Goal: Navigation & Orientation: Understand site structure

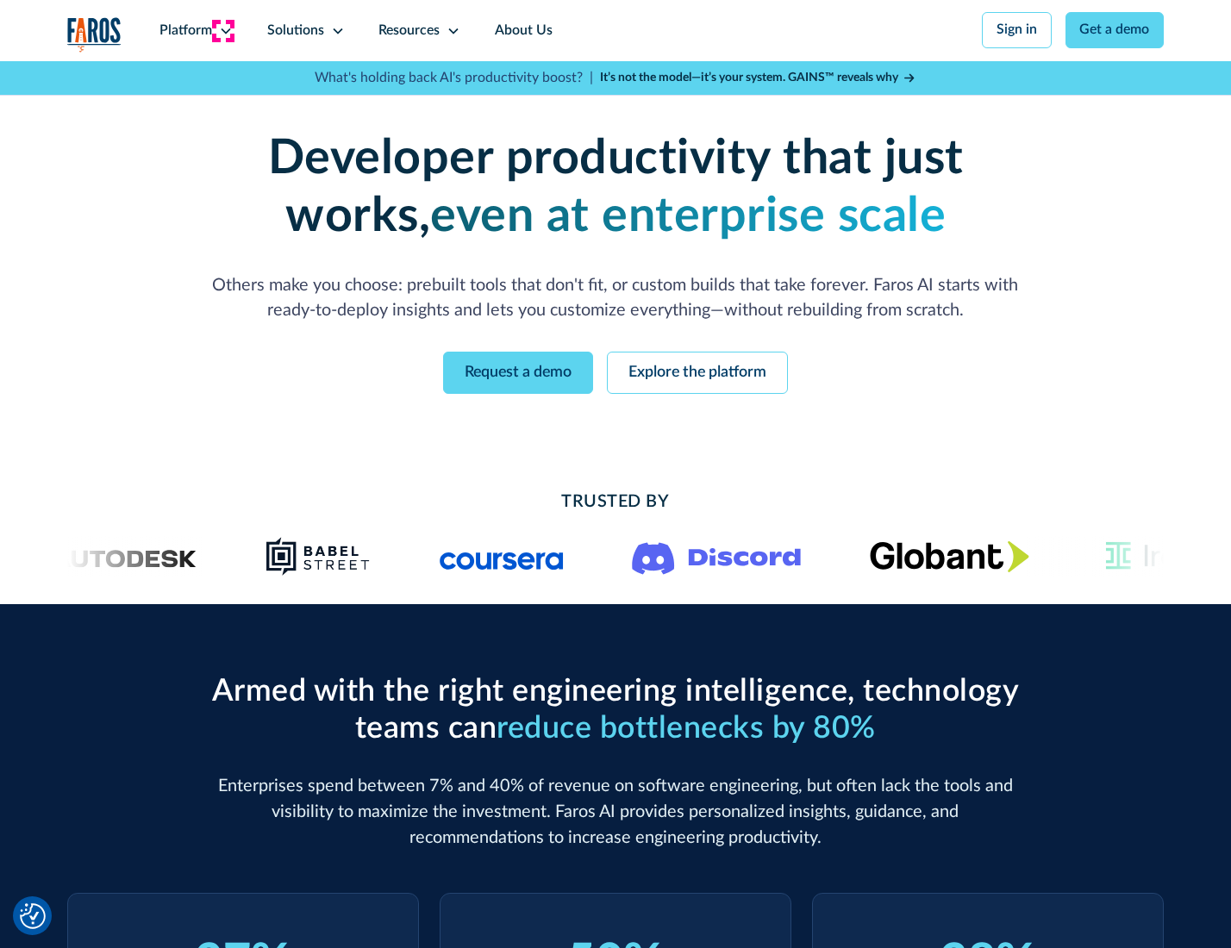
click at [223, 30] on icon at bounding box center [226, 31] width 14 height 14
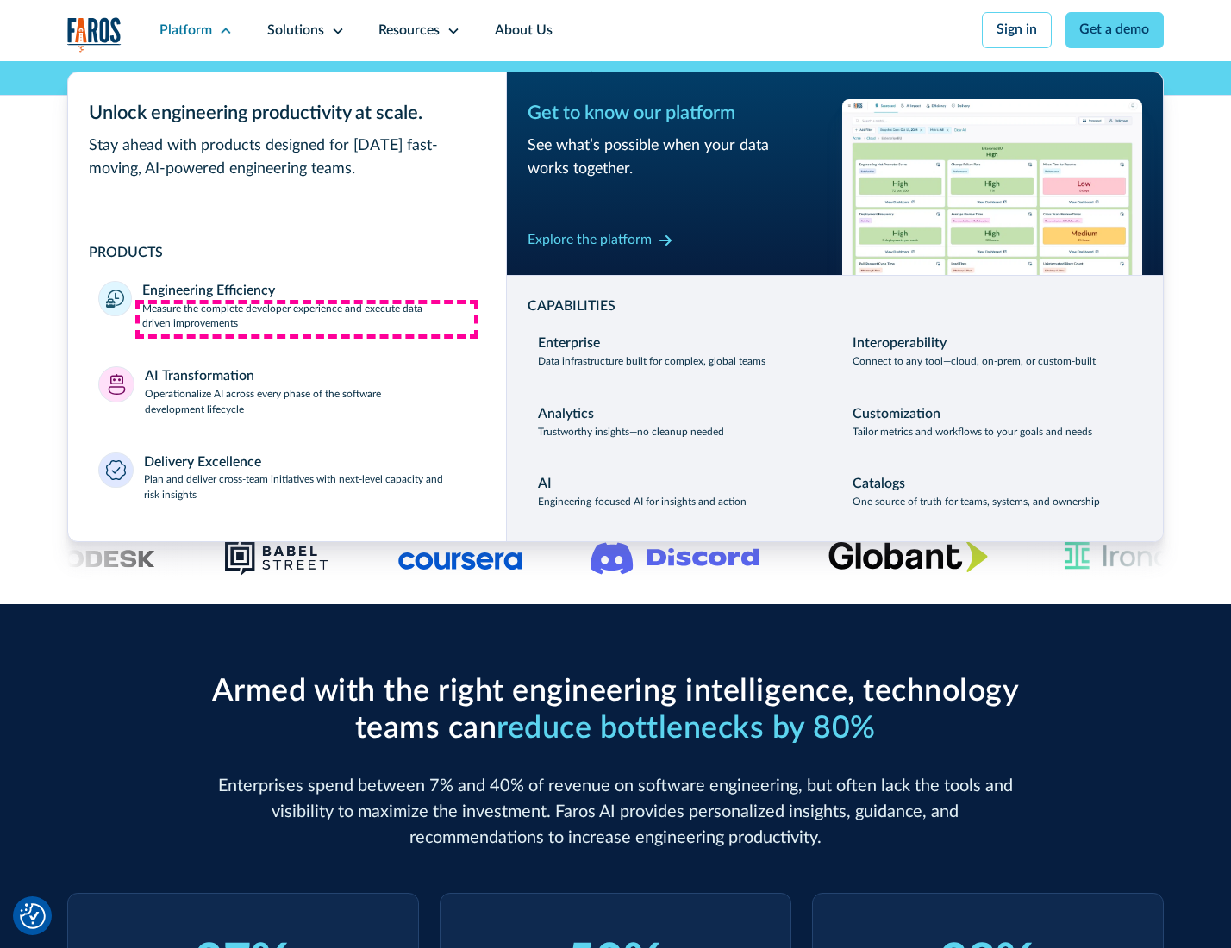
click at [307, 319] on p "Measure the complete developer experience and execute data-driven improvements" at bounding box center [308, 317] width 333 height 31
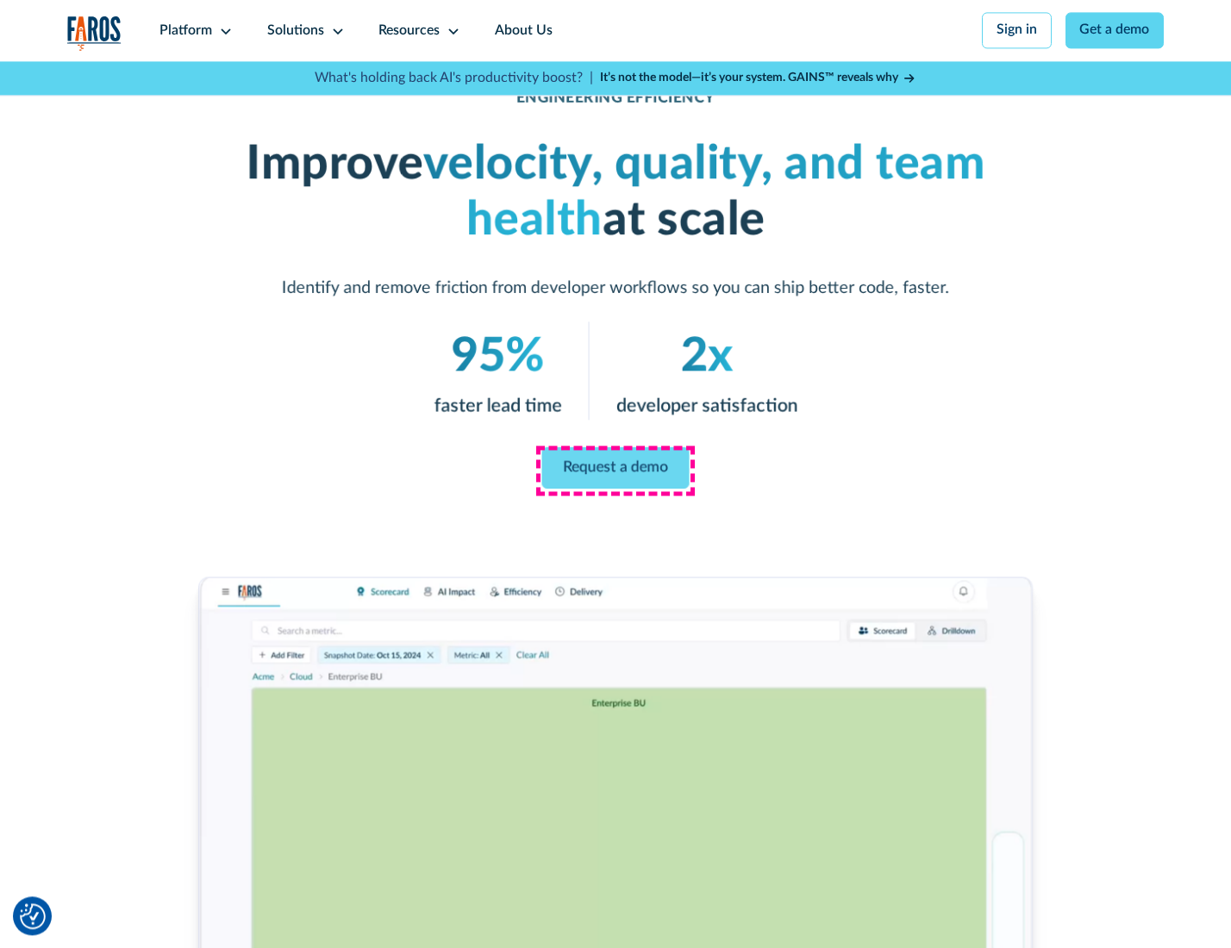
click at [614, 470] on link "Request a demo" at bounding box center [615, 467] width 147 height 41
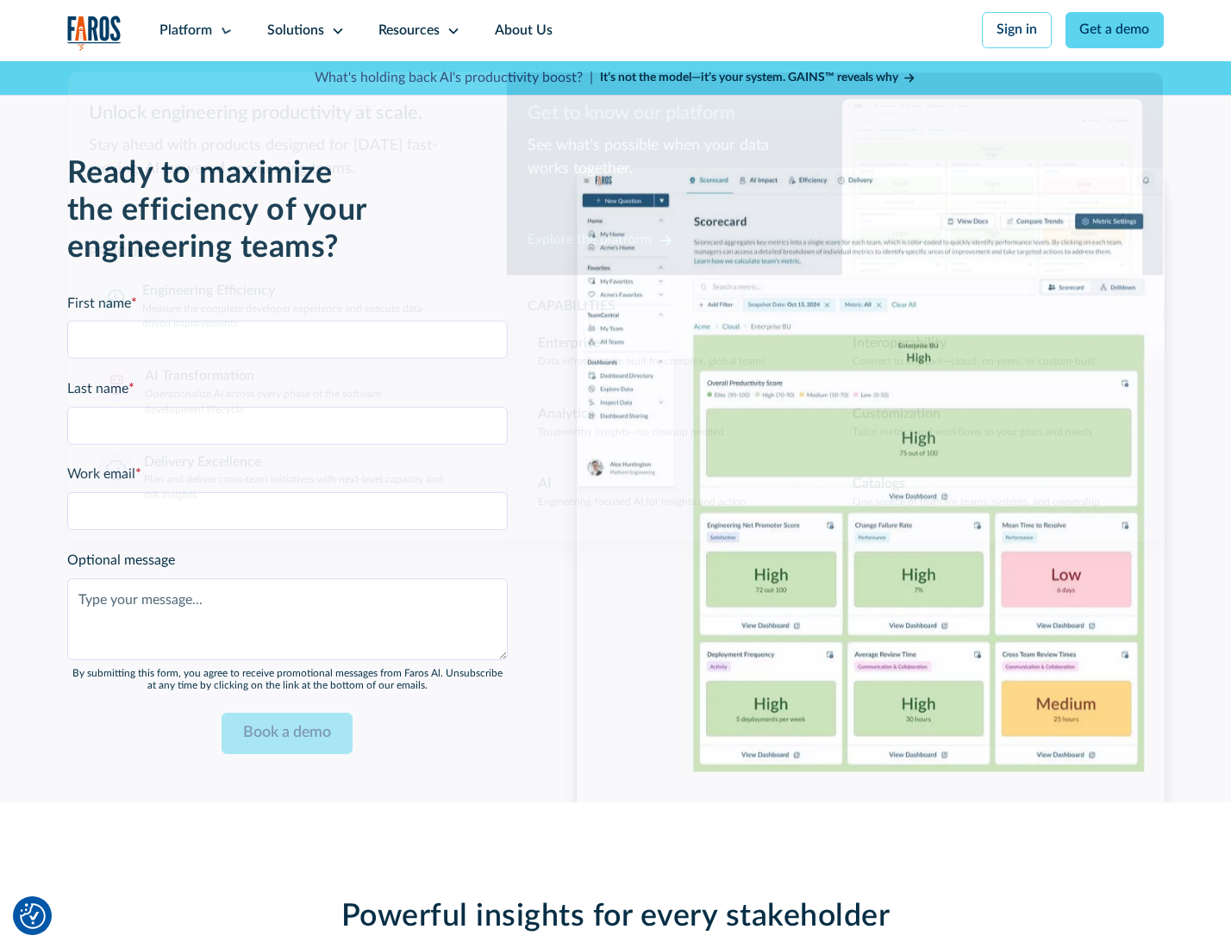
scroll to position [3751, 0]
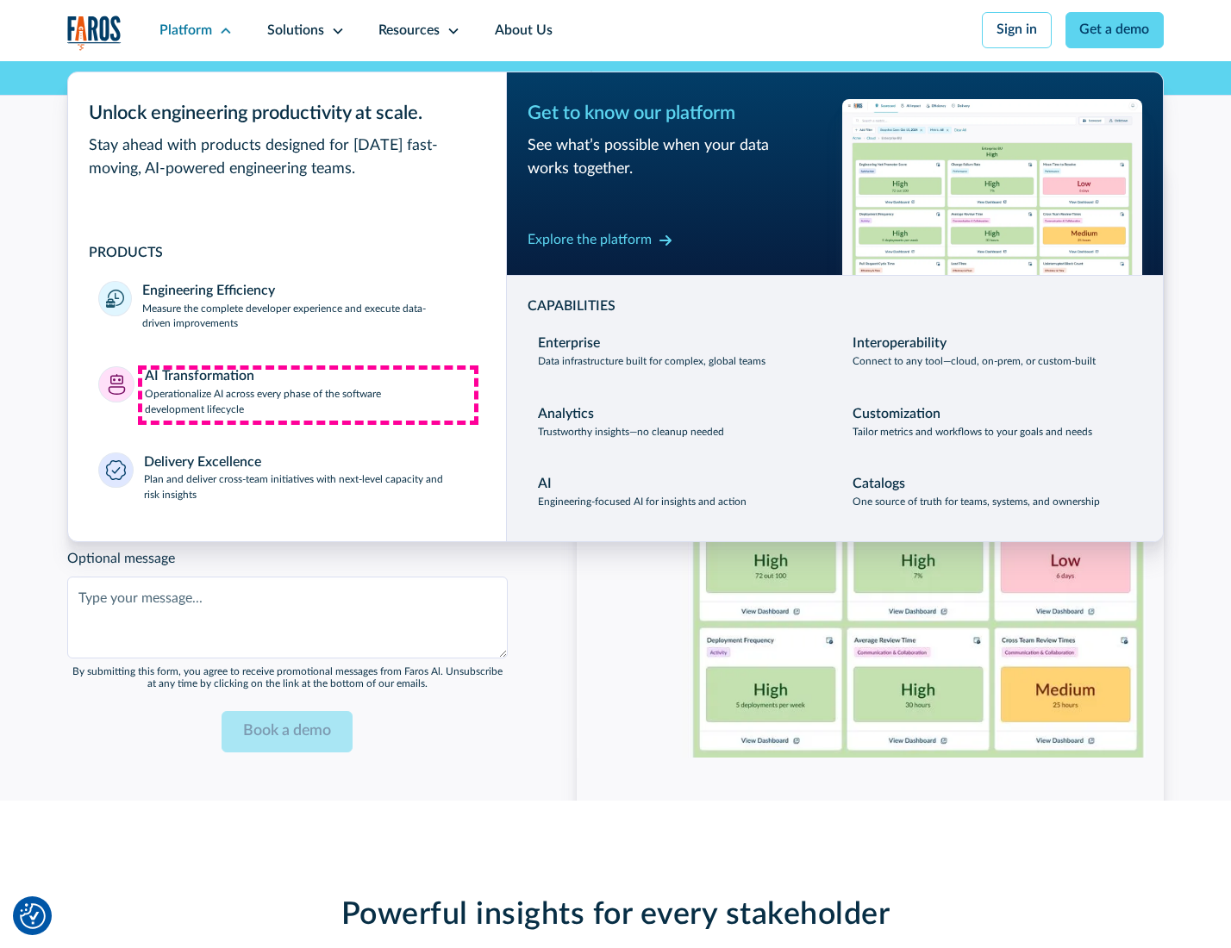
click at [308, 395] on p "Operationalize AI across every phase of the software development lifecycle" at bounding box center [310, 402] width 331 height 31
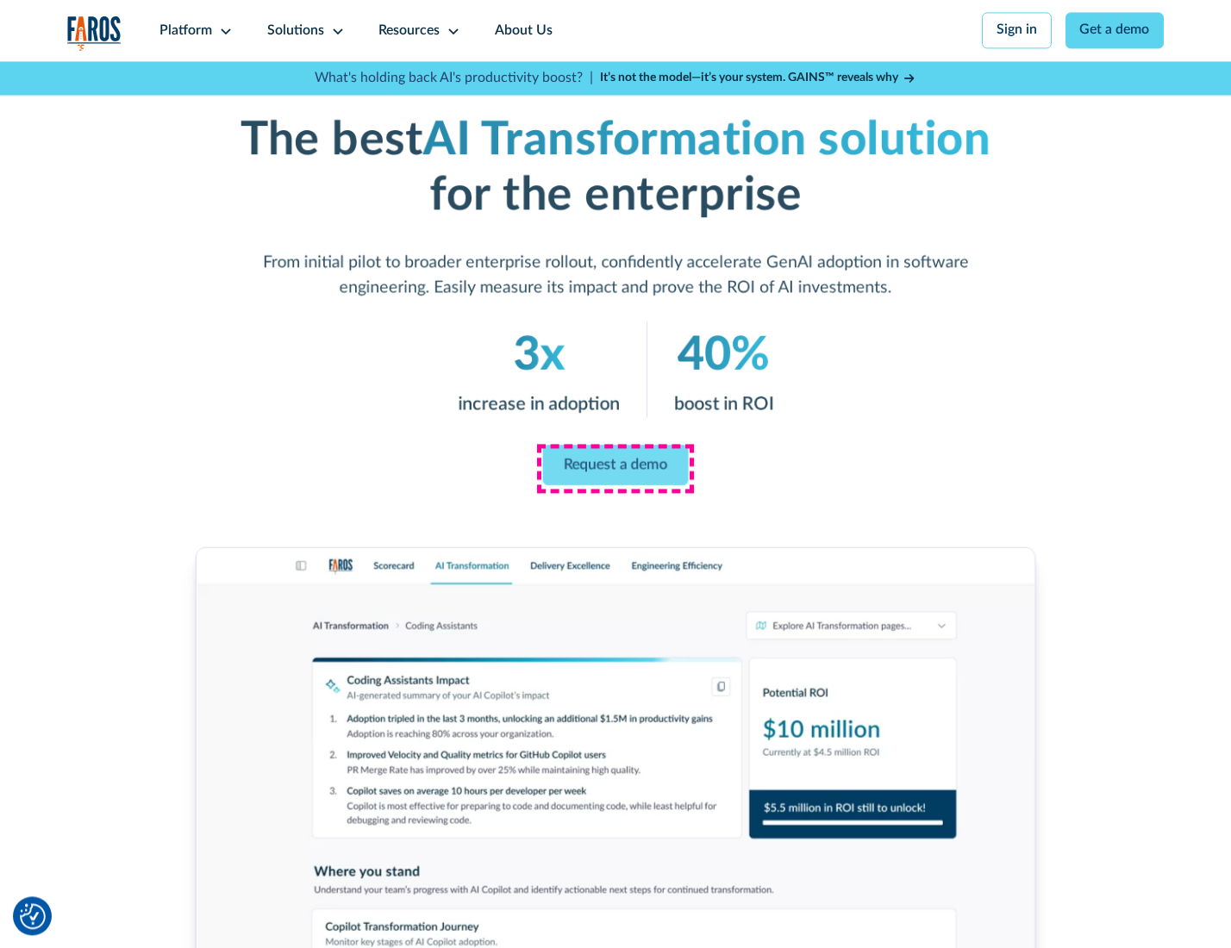
click at [614, 468] on link "Request a demo" at bounding box center [616, 465] width 146 height 41
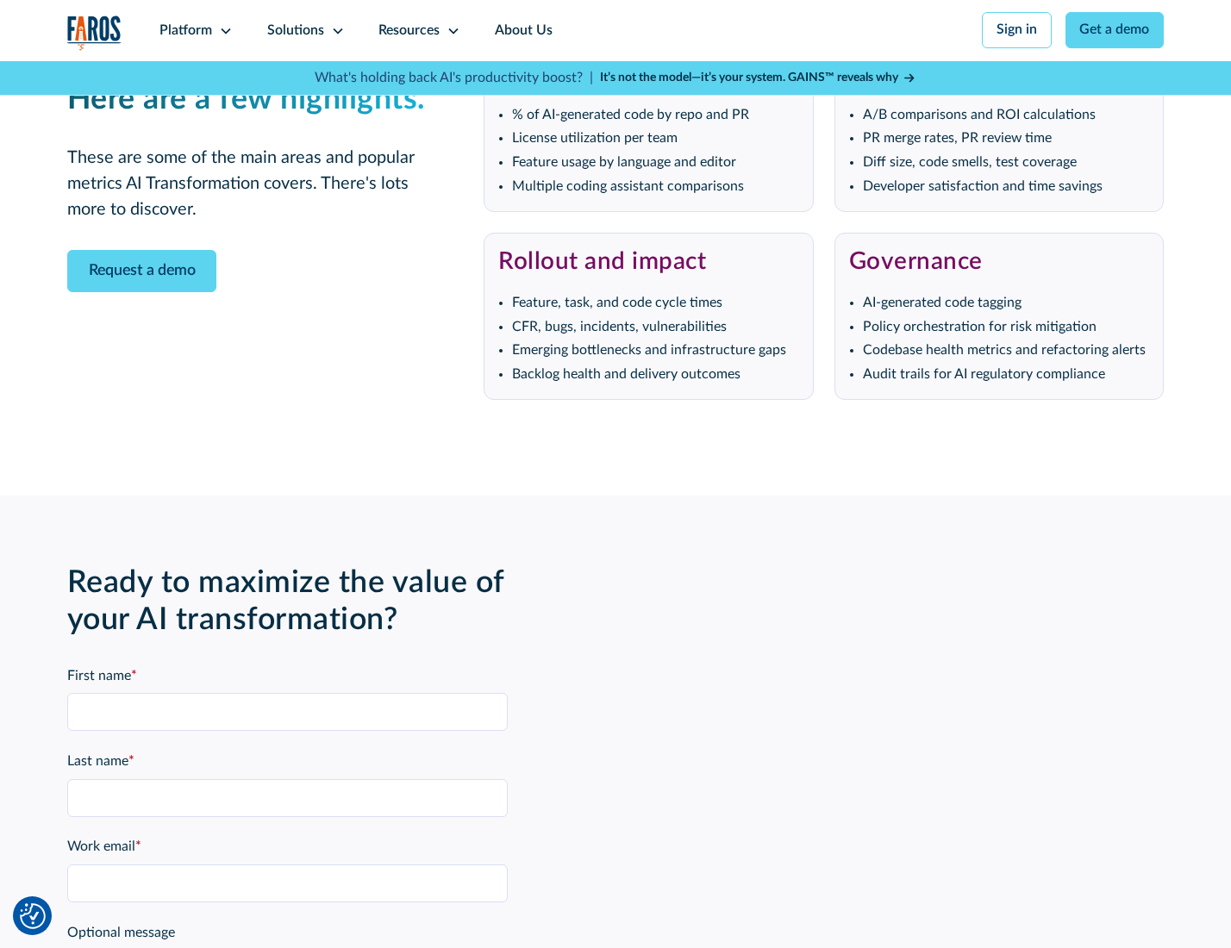
click at [193, 30] on div "Platform" at bounding box center [185, 31] width 53 height 21
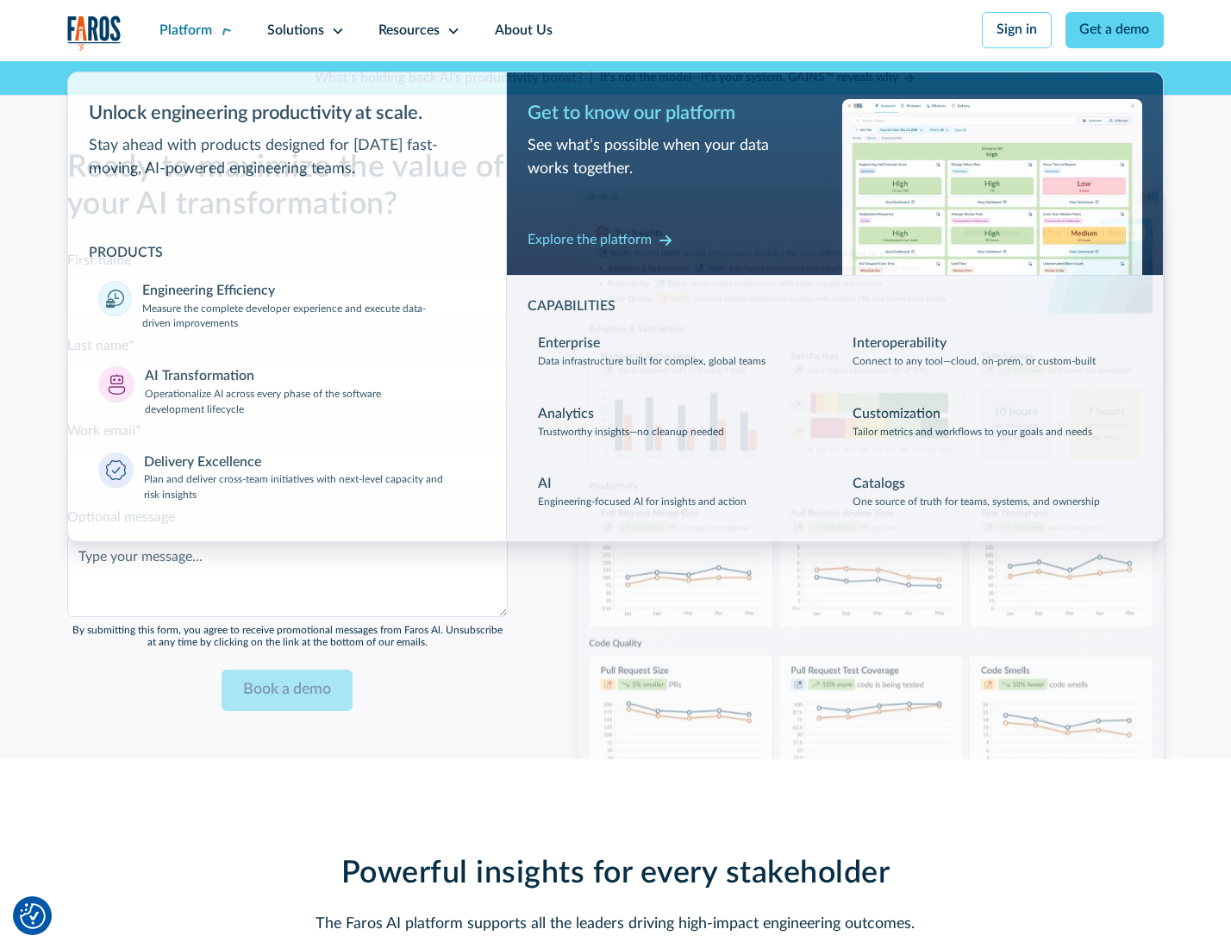
scroll to position [4166, 0]
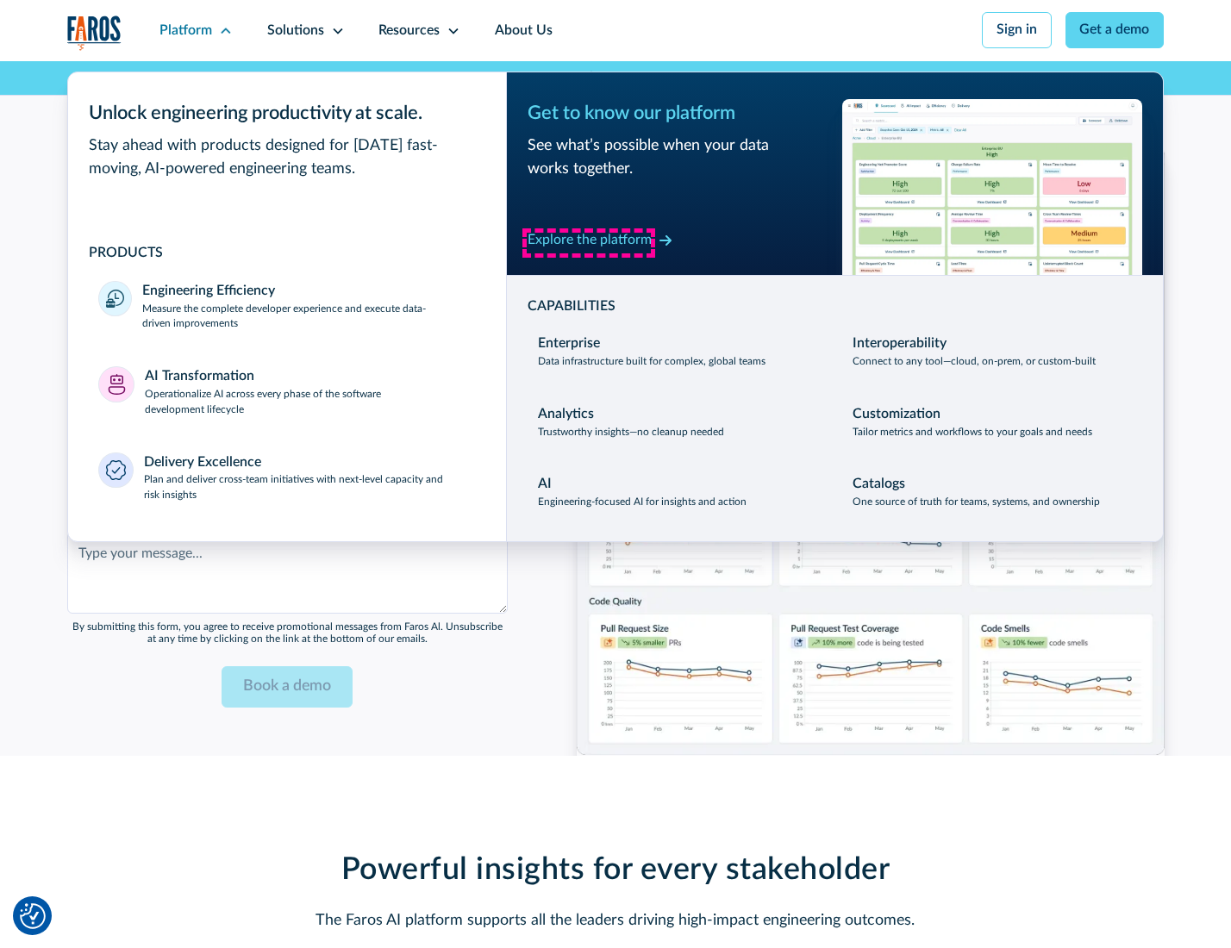
click at [589, 242] on div "Explore the platform" at bounding box center [589, 240] width 124 height 21
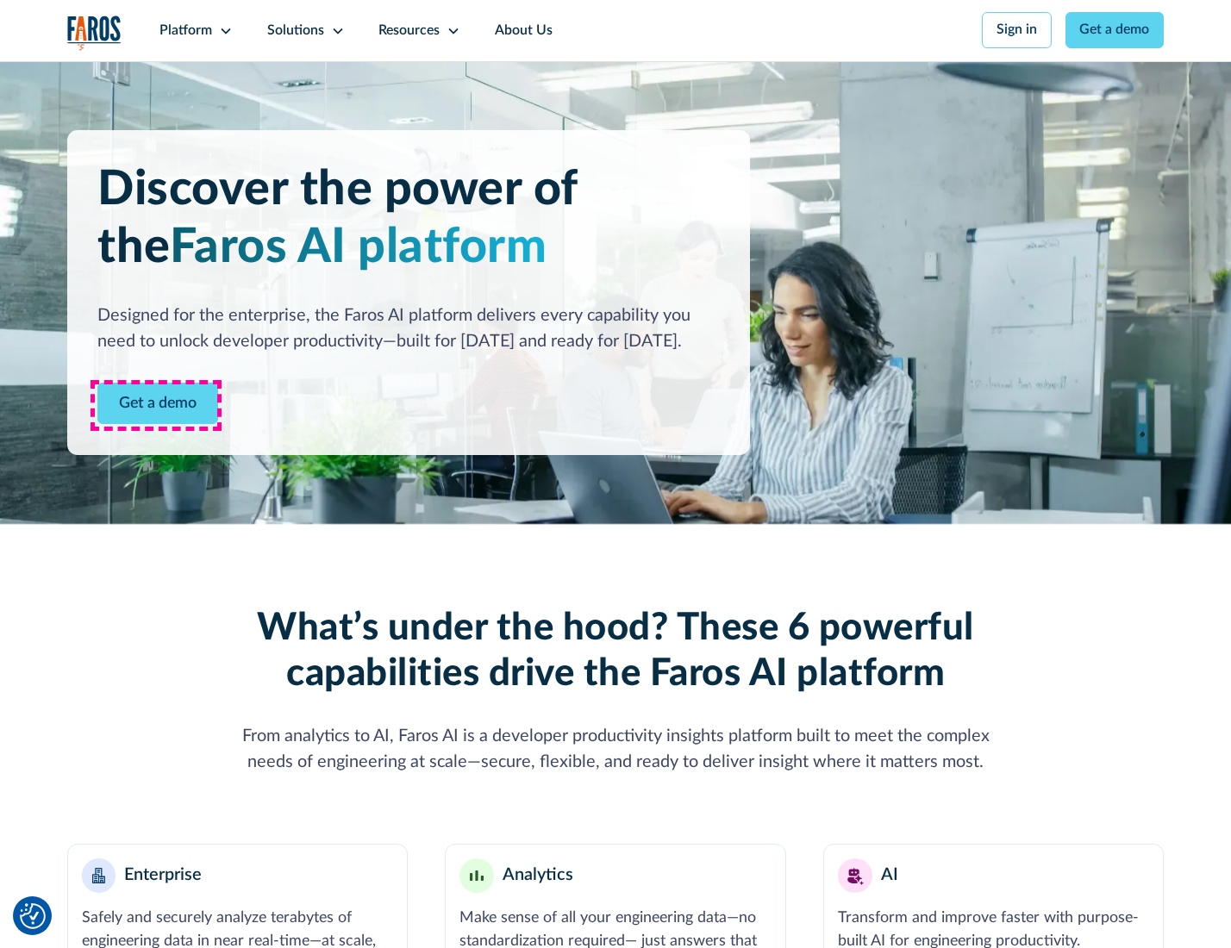
click at [156, 405] on link "Get a demo" at bounding box center [157, 404] width 121 height 42
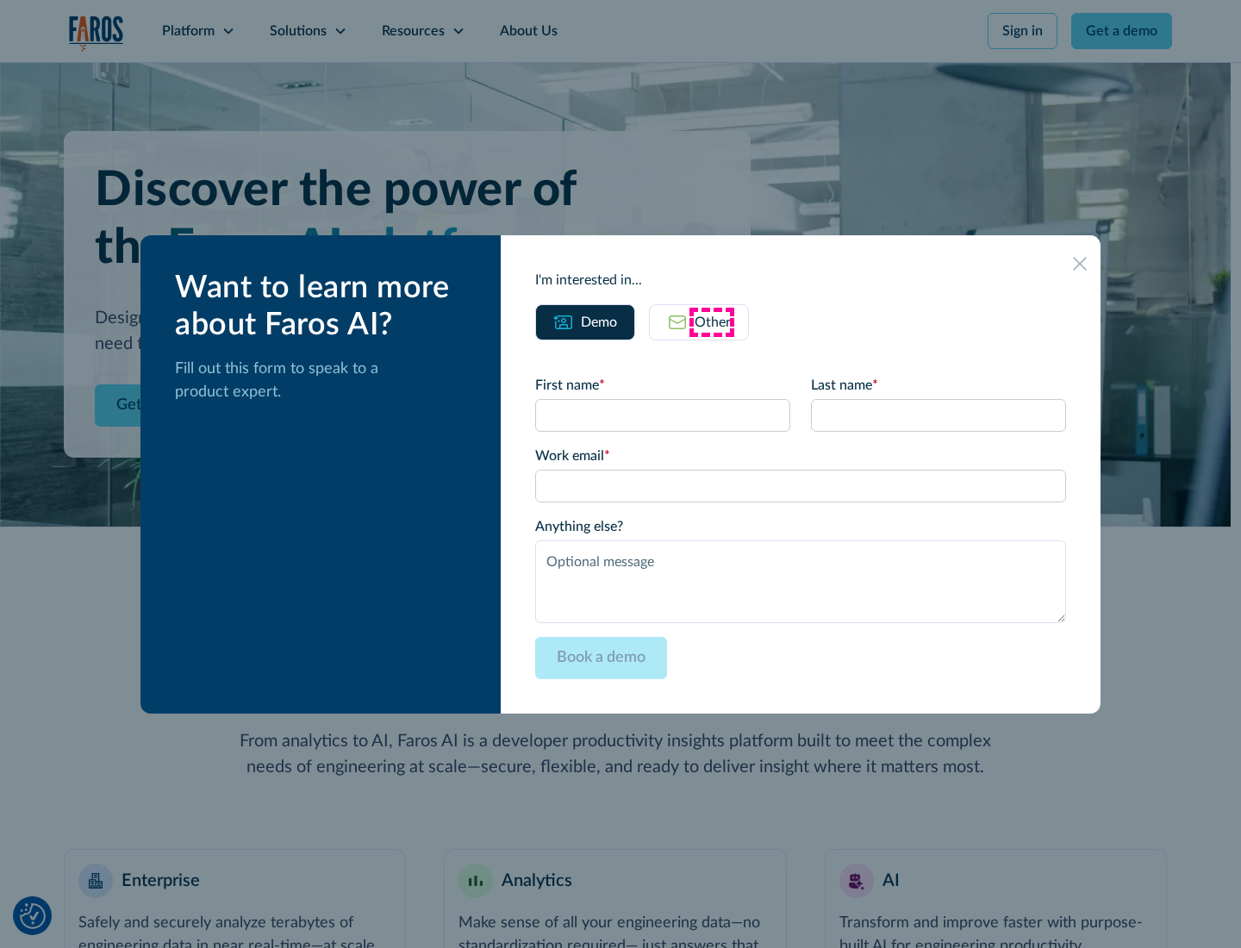
click at [712, 321] on div "Other" at bounding box center [713, 322] width 36 height 21
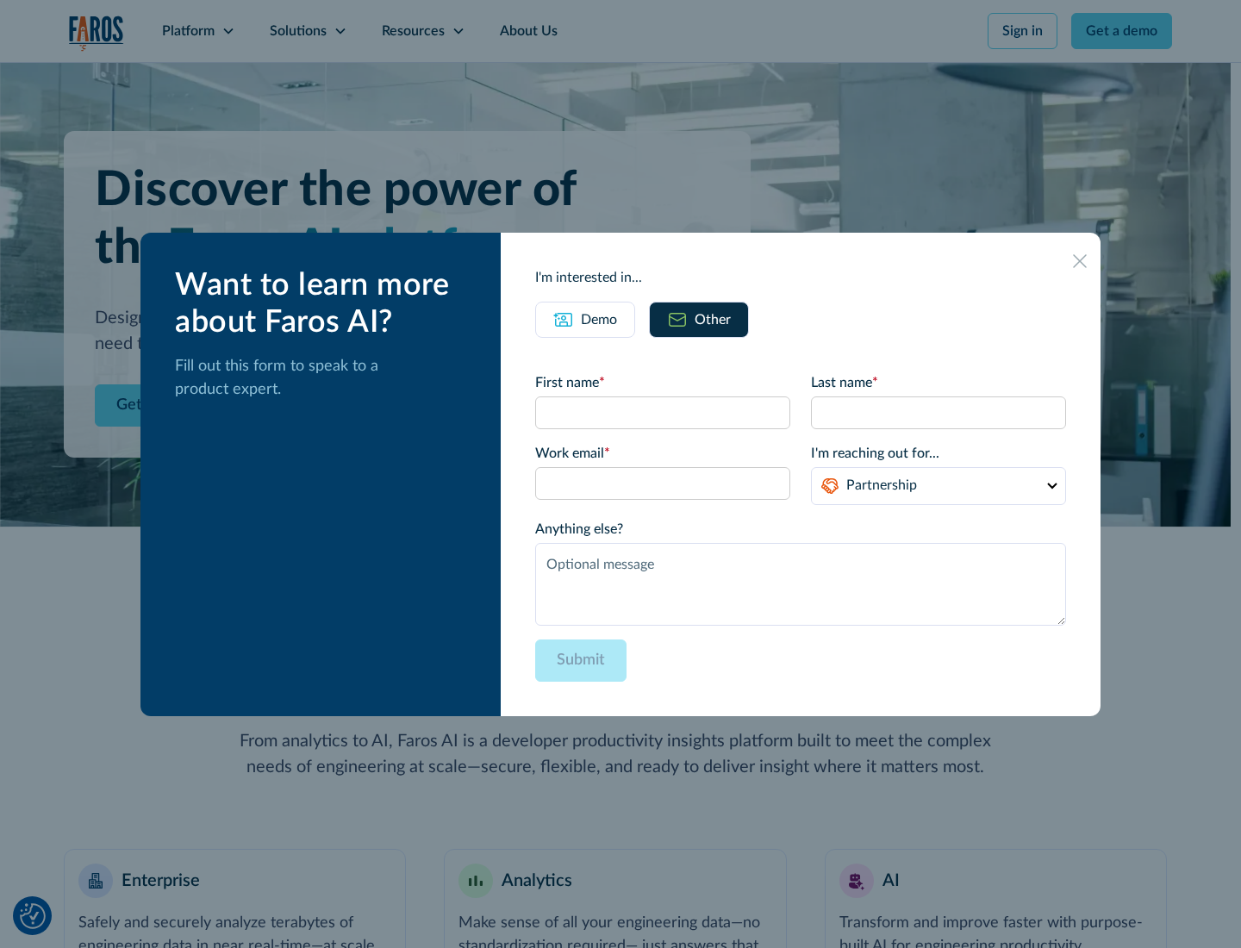
click at [597, 319] on div "Demo" at bounding box center [599, 319] width 36 height 21
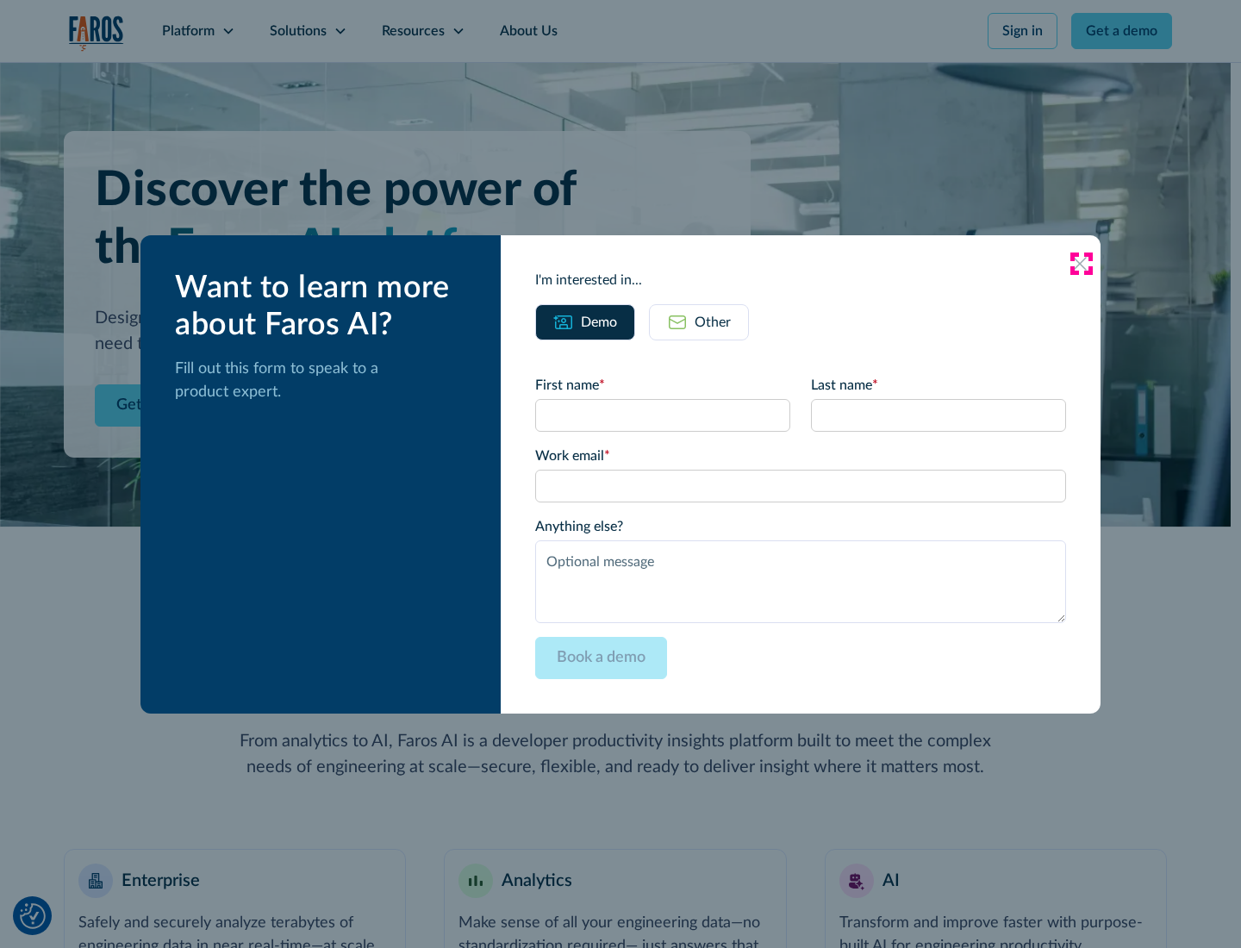
click at [1081, 263] on icon at bounding box center [1080, 264] width 14 height 14
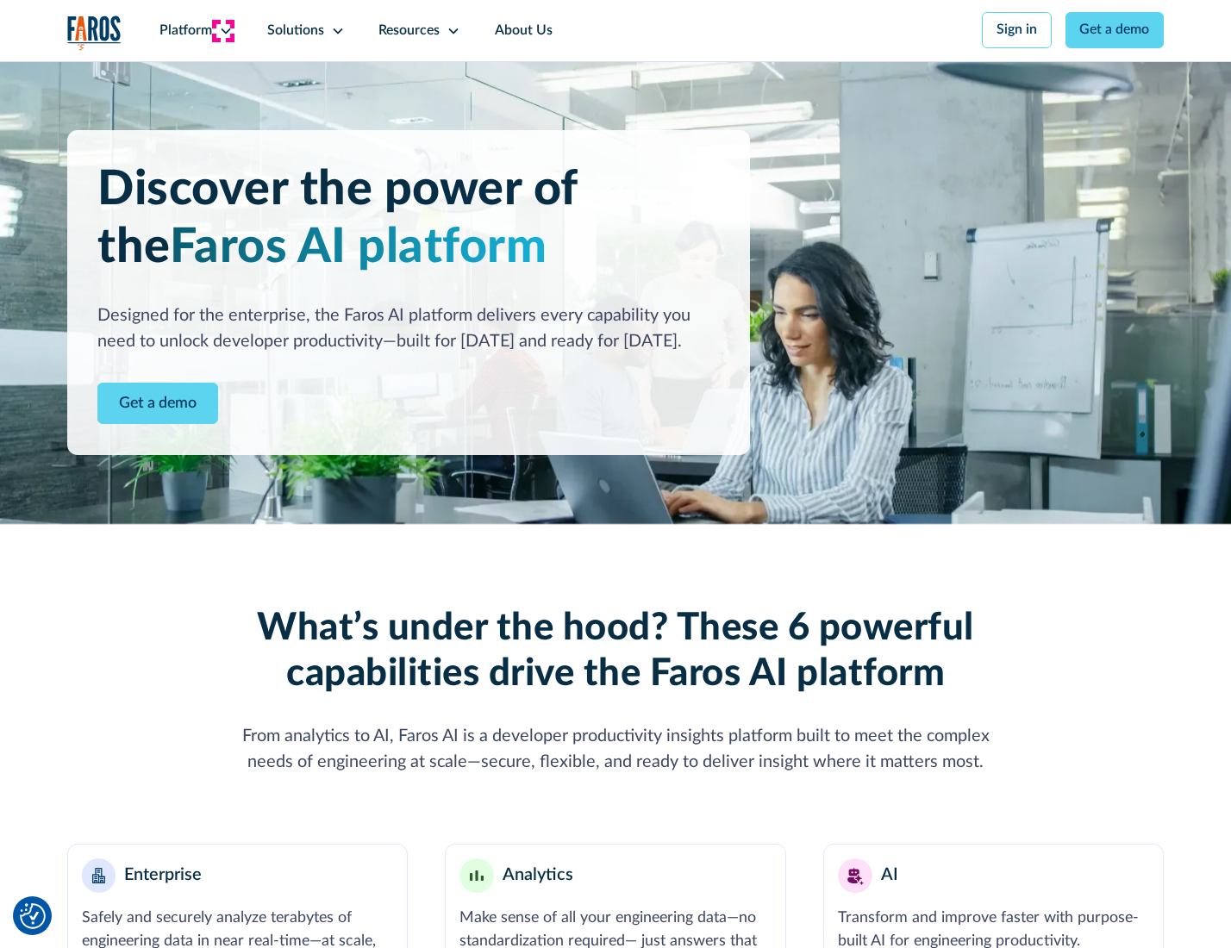
click at [223, 30] on icon at bounding box center [226, 31] width 14 height 14
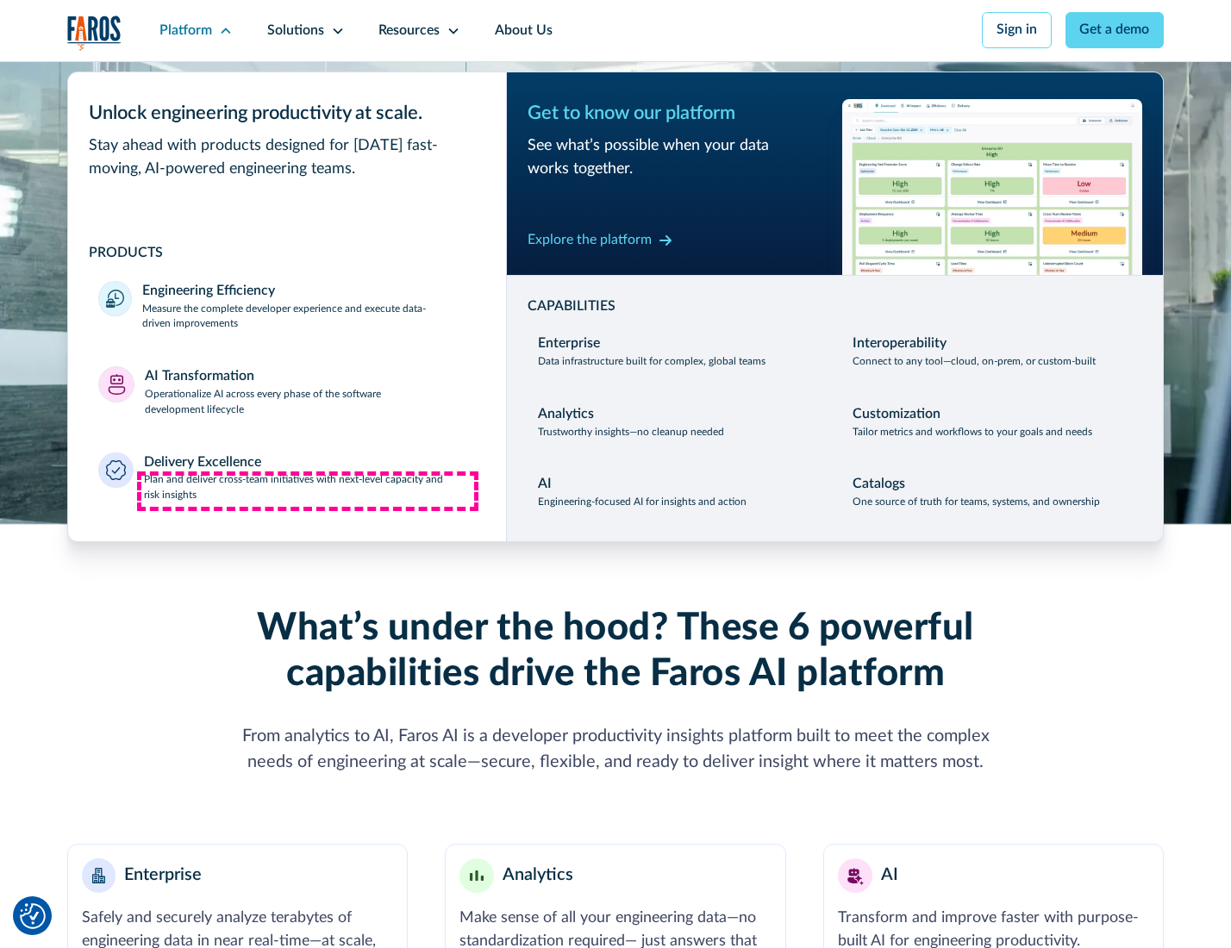
click at [308, 491] on p "Plan and deliver cross-team initiatives with next-level capacity and risk insig…" at bounding box center [310, 487] width 332 height 31
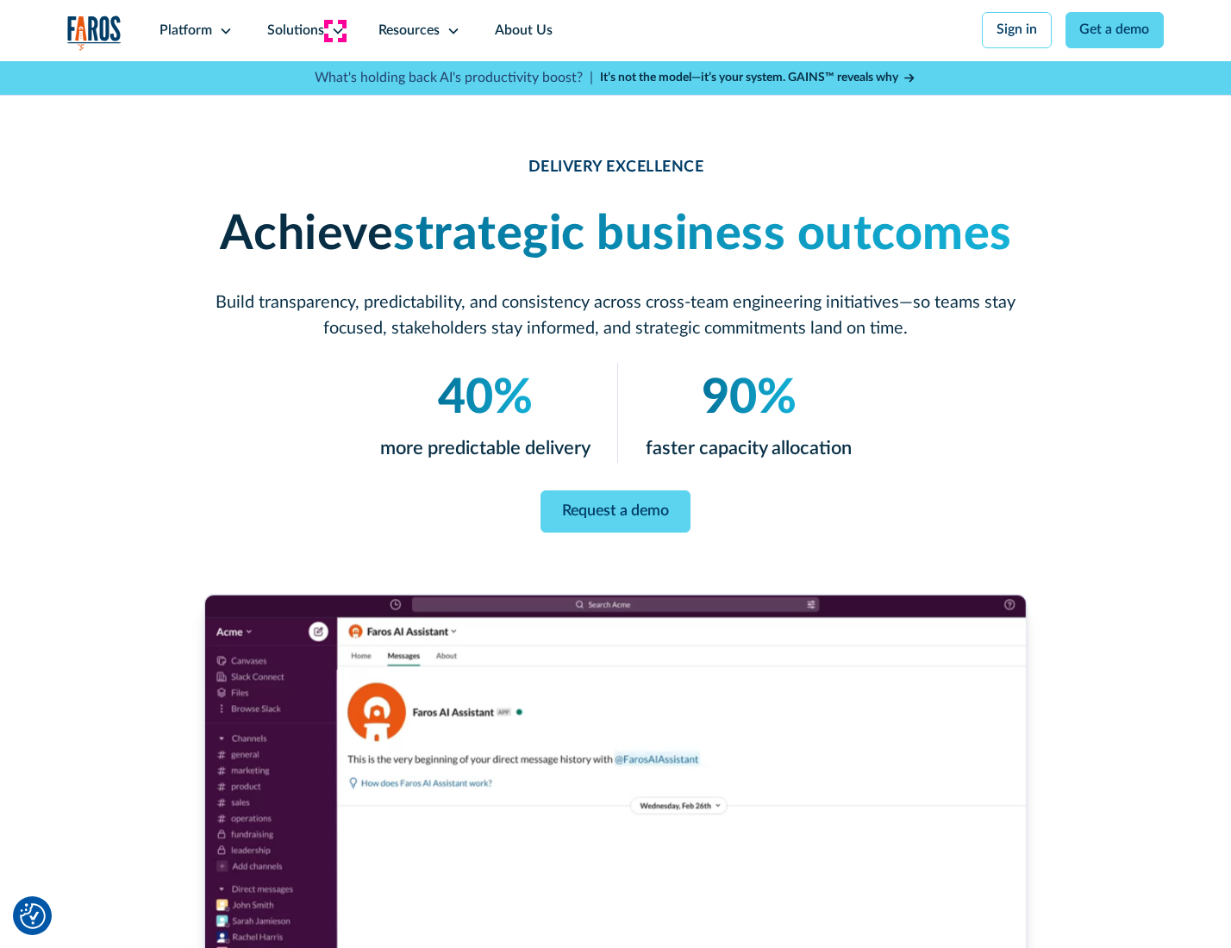
click at [334, 30] on icon at bounding box center [338, 31] width 14 height 14
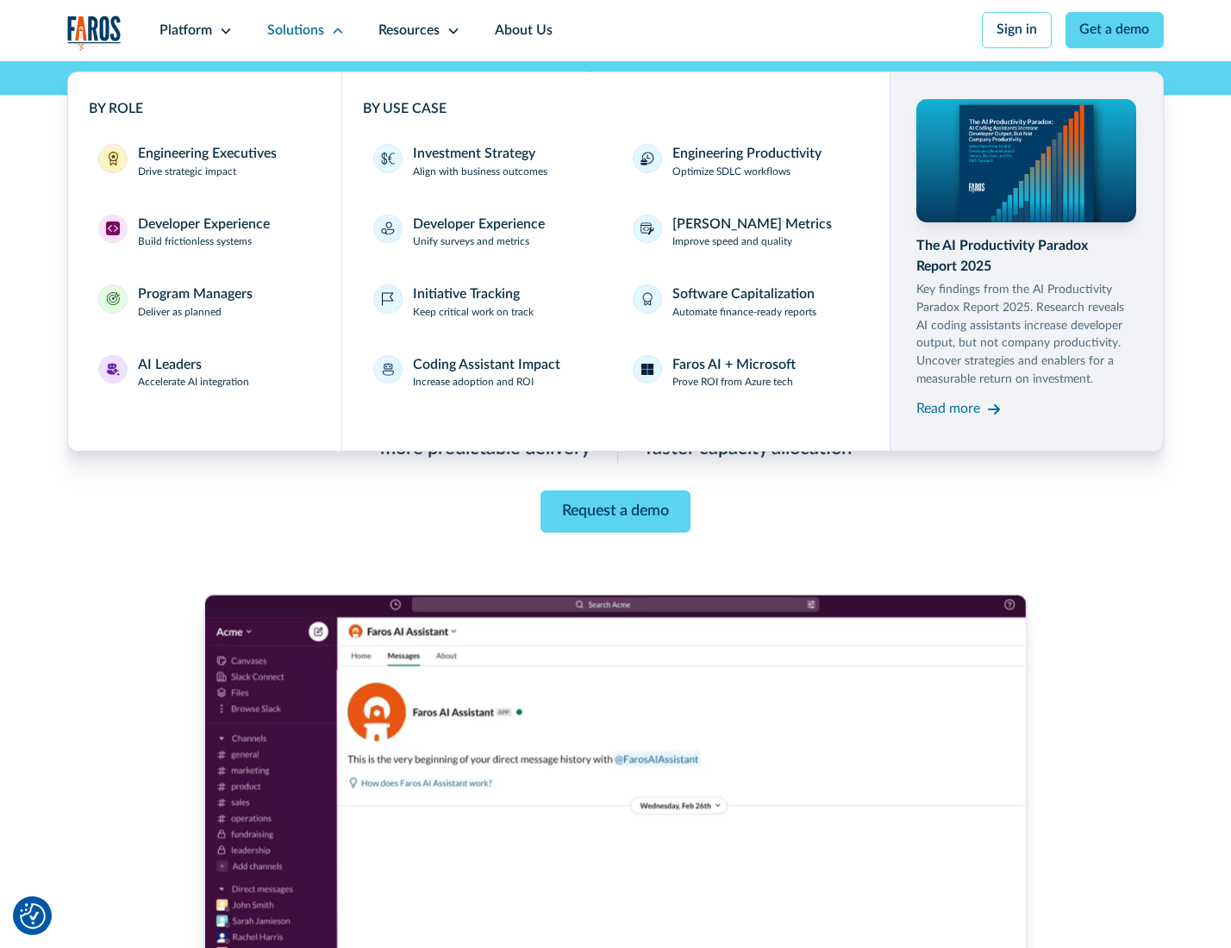
click at [202, 163] on div "Engineering Executives" at bounding box center [207, 154] width 139 height 21
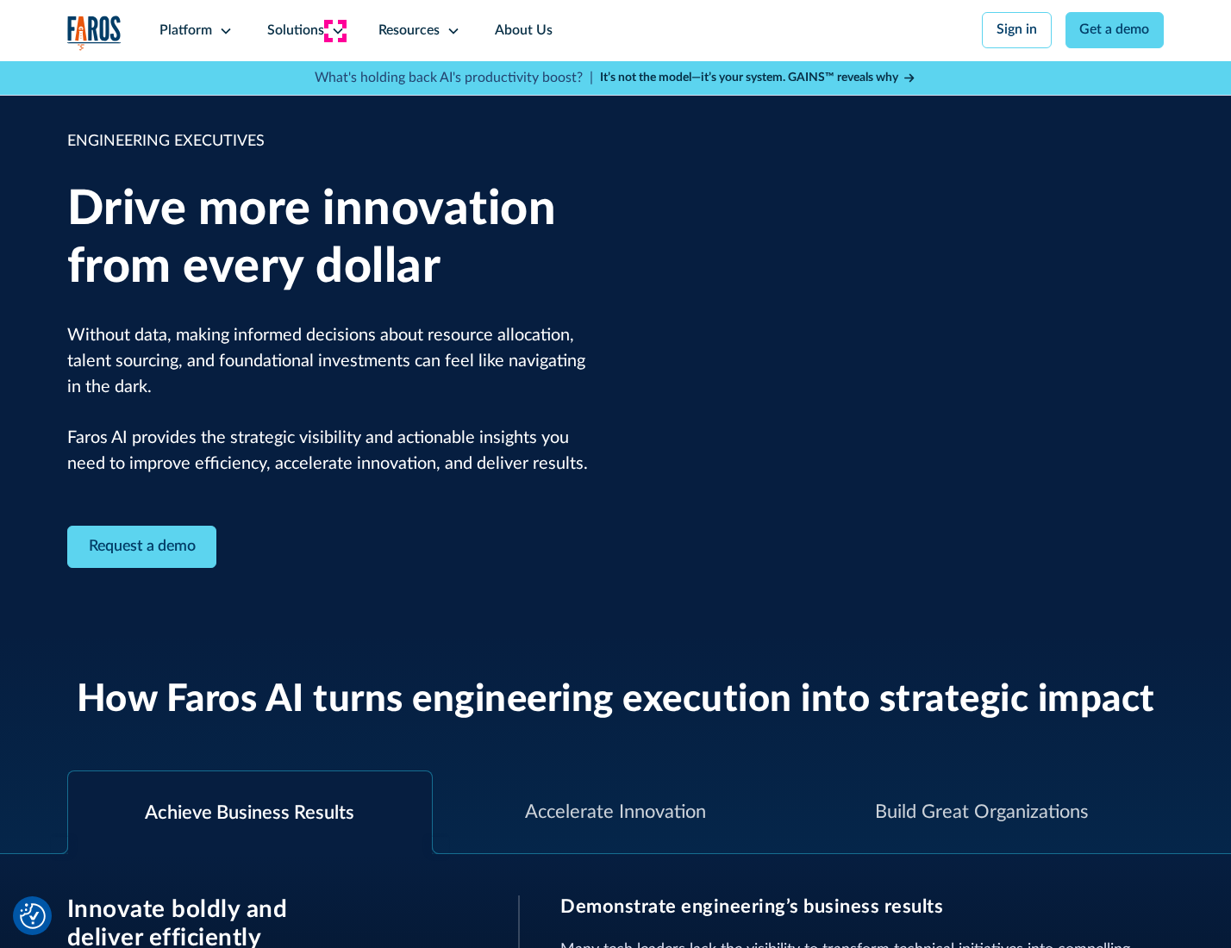
click at [334, 30] on icon at bounding box center [338, 31] width 14 height 14
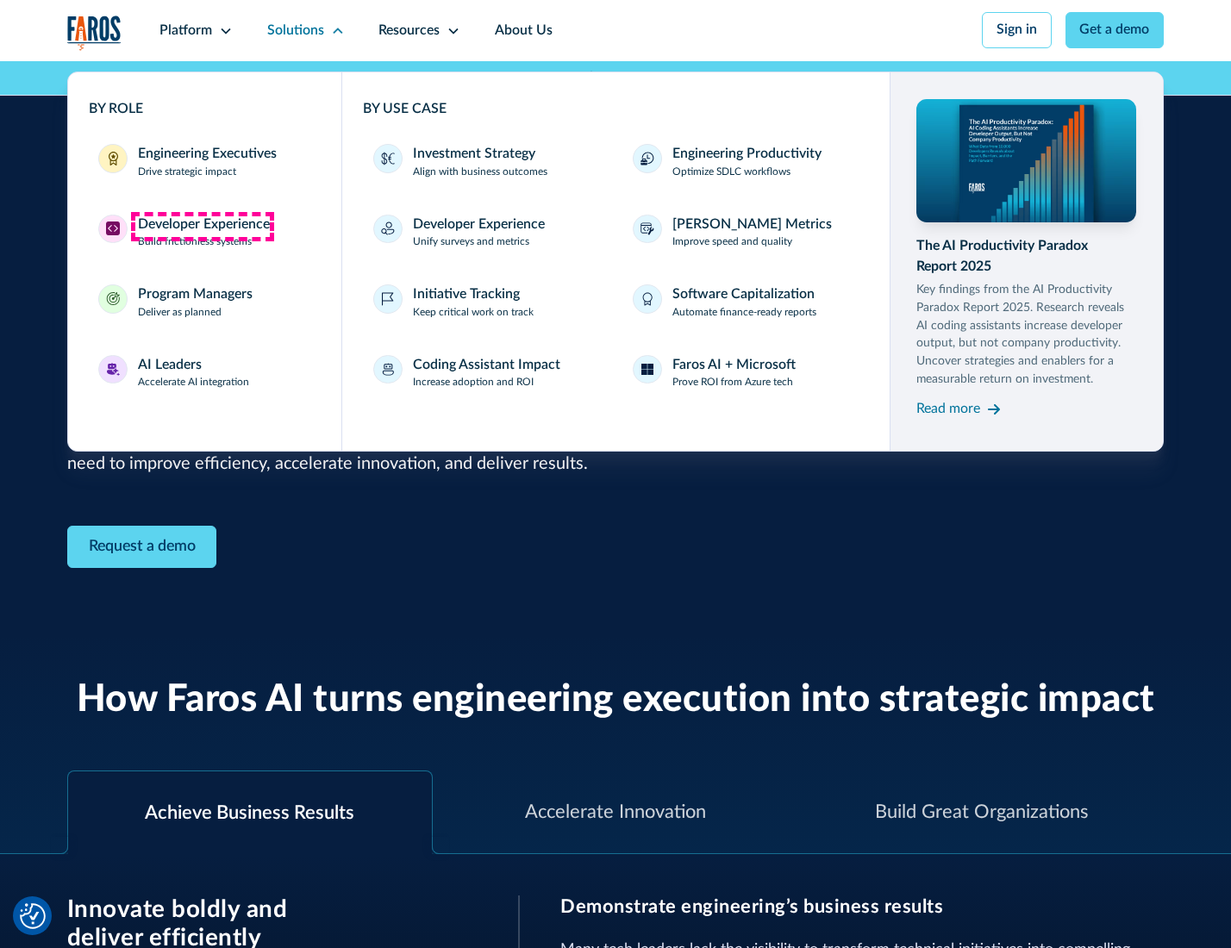
click at [202, 226] on div "Developer Experience" at bounding box center [204, 225] width 132 height 21
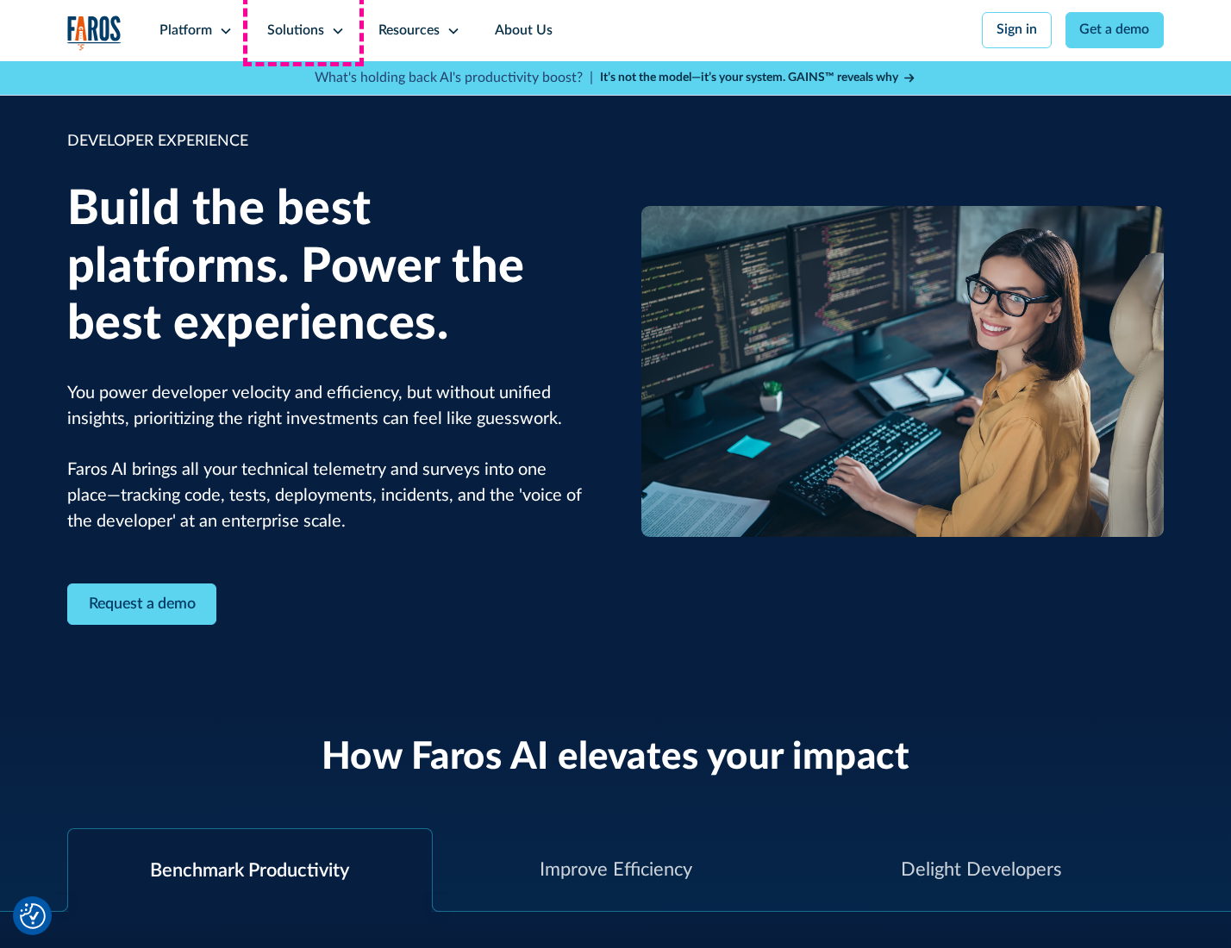
click at [303, 30] on div "Solutions" at bounding box center [295, 31] width 57 height 21
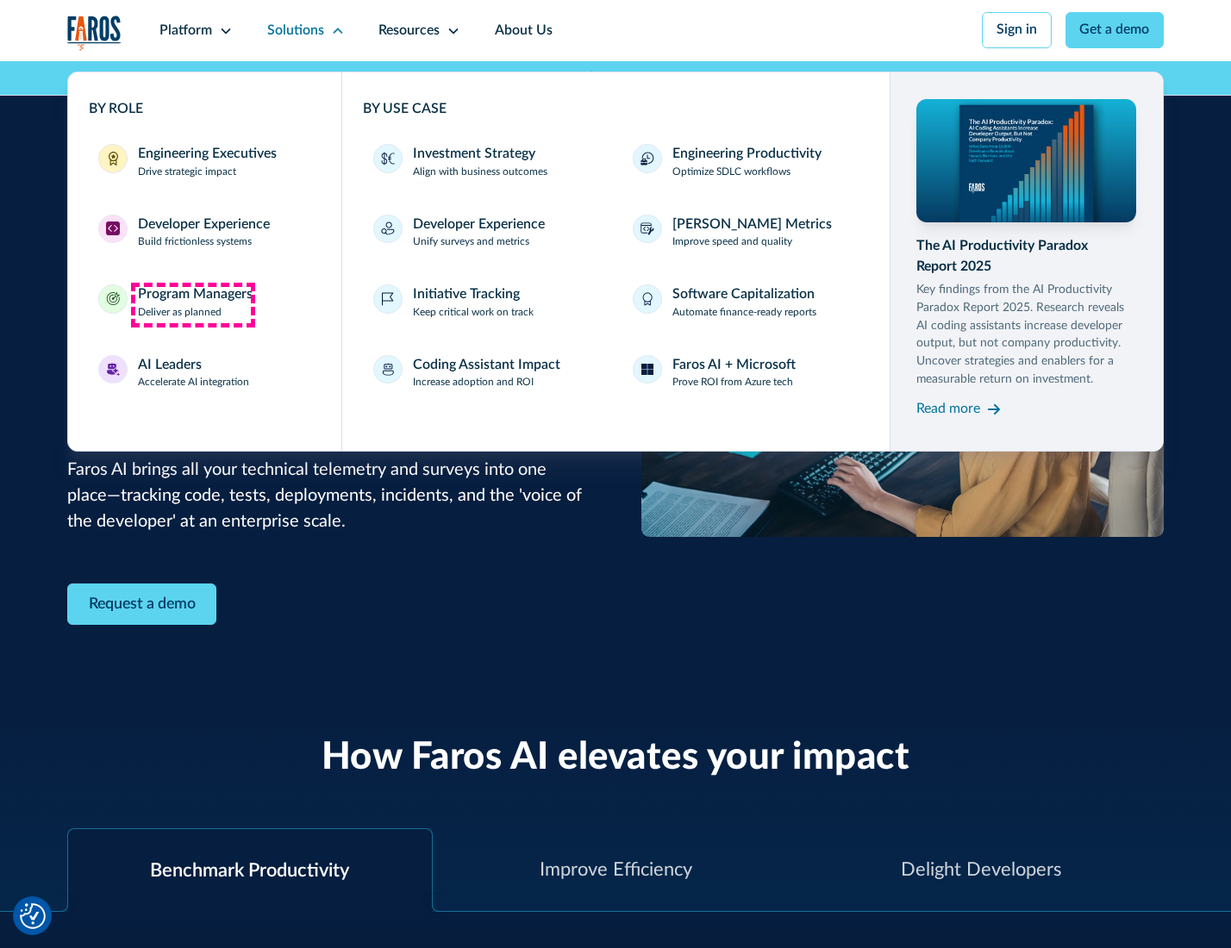
click at [192, 304] on div "Program Managers" at bounding box center [195, 294] width 115 height 21
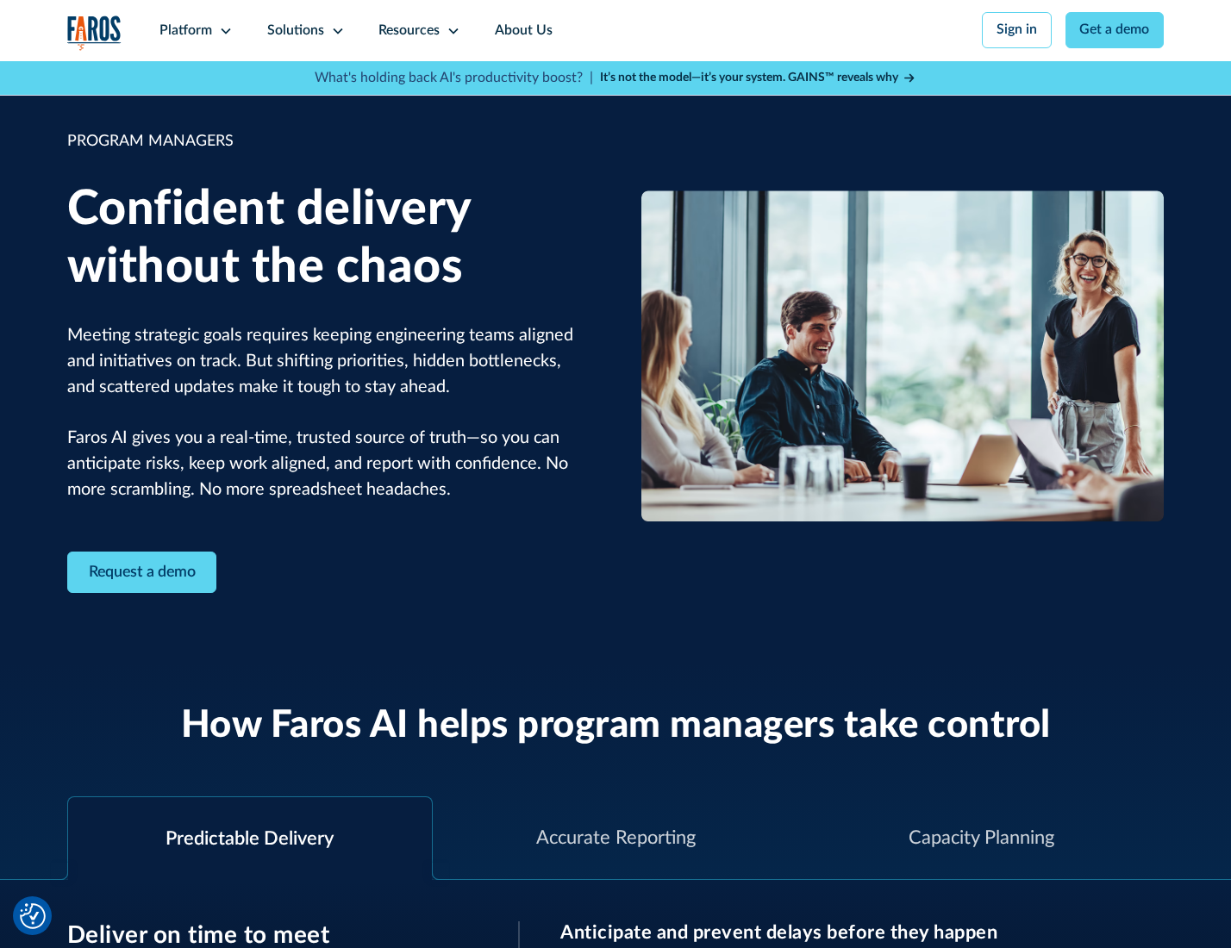
click at [334, 31] on icon at bounding box center [338, 31] width 14 height 14
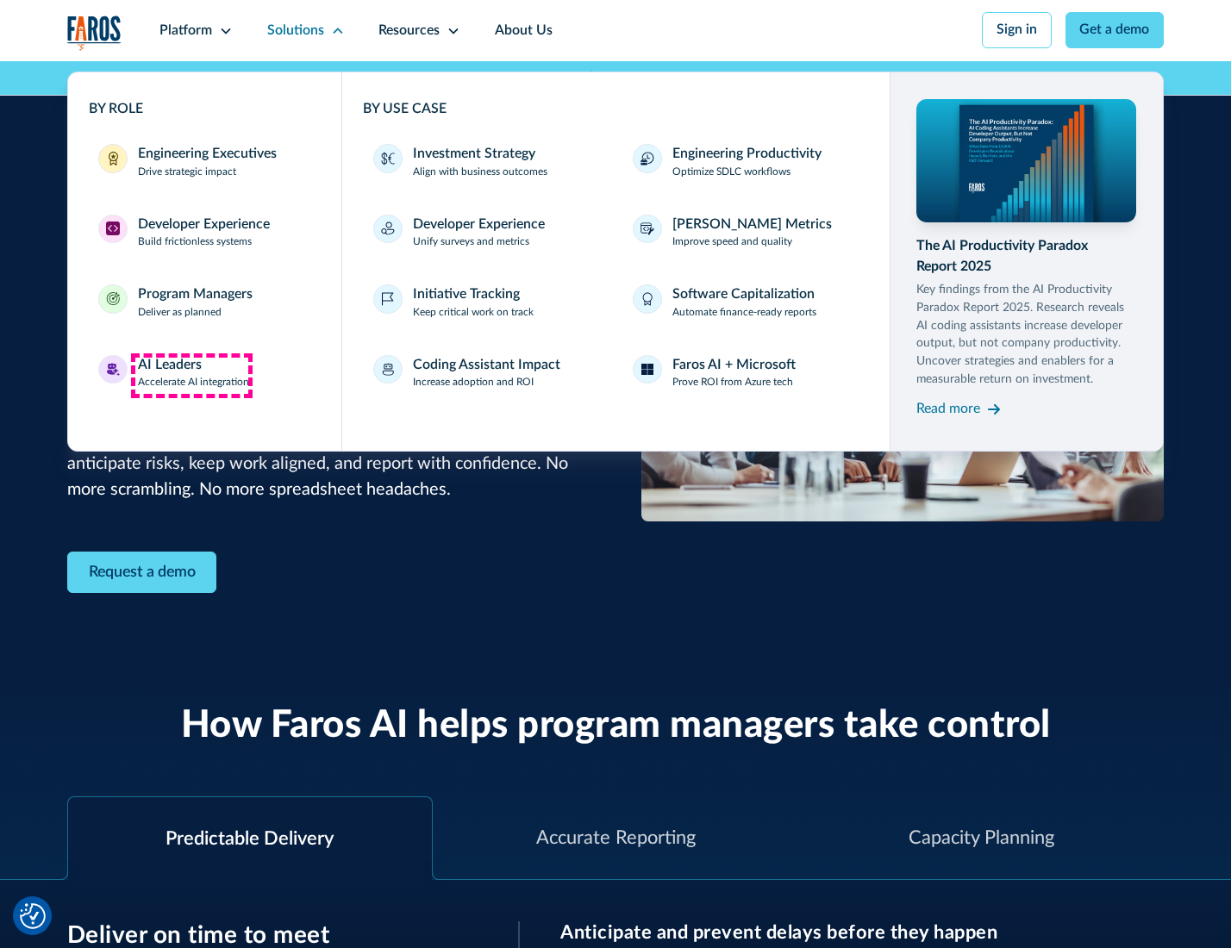
click at [191, 375] on div "AI Leaders" at bounding box center [170, 365] width 64 height 21
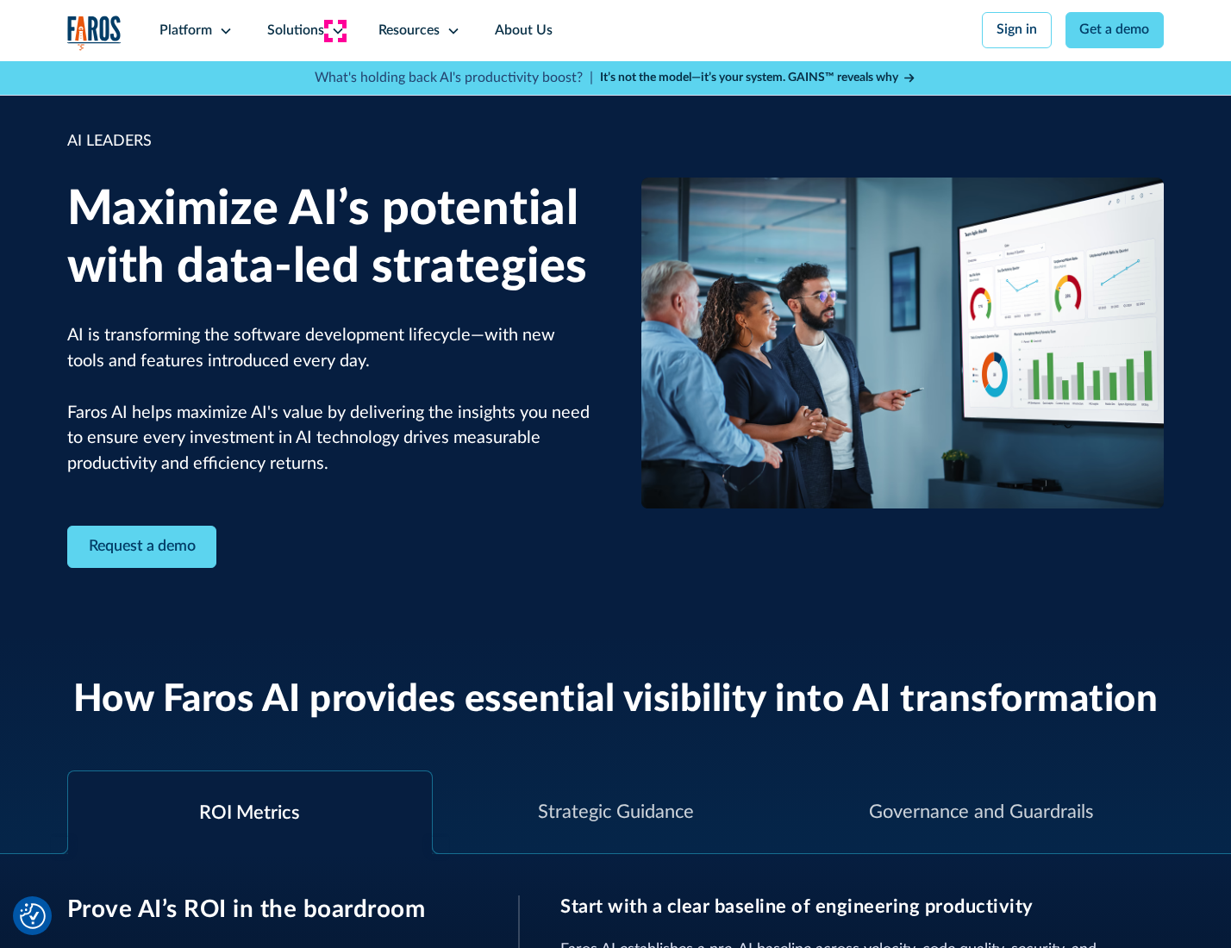
click at [334, 30] on icon at bounding box center [338, 31] width 14 height 14
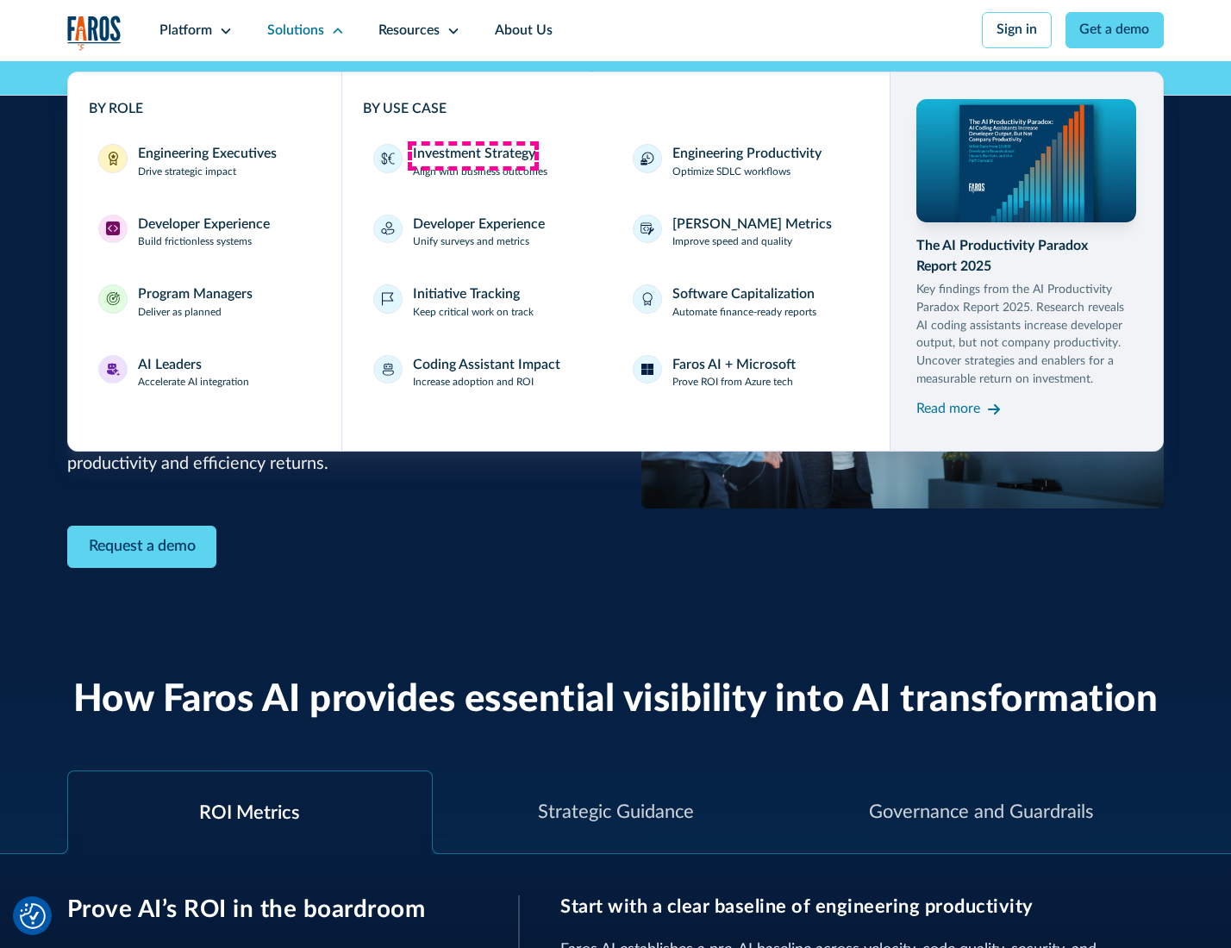
click at [472, 155] on div "Investment Strategy" at bounding box center [474, 154] width 122 height 21
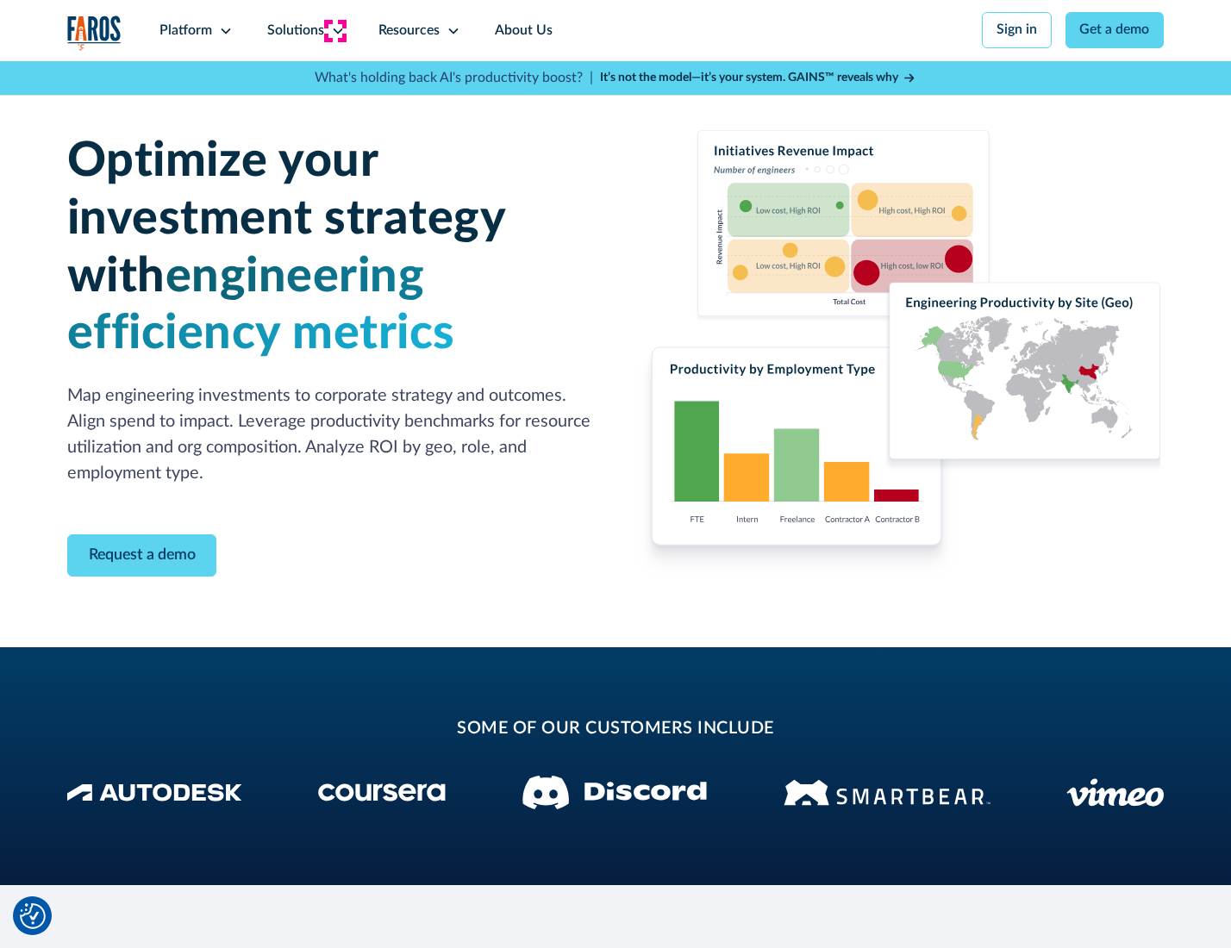
click at [334, 30] on icon at bounding box center [338, 31] width 14 height 14
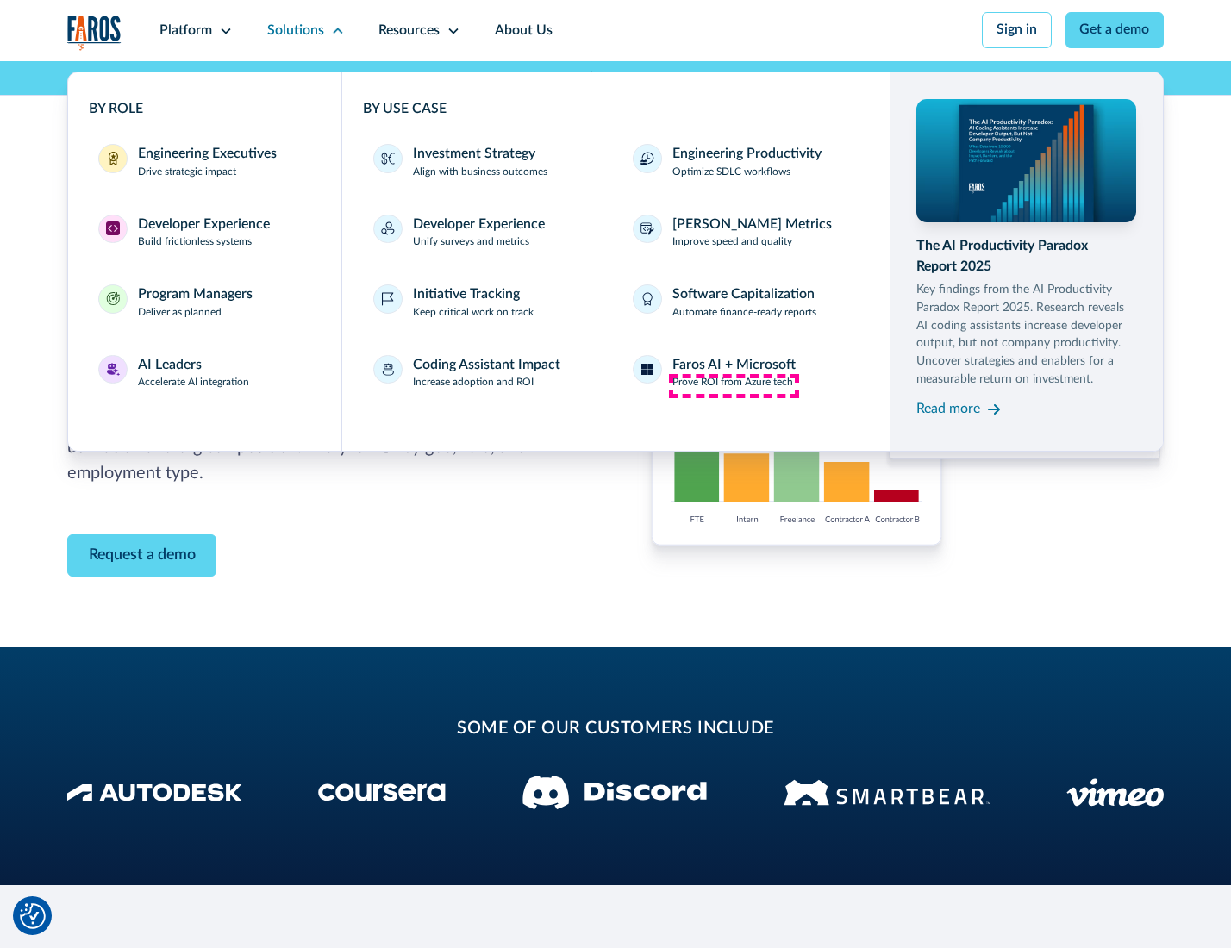
click at [733, 385] on p "Prove ROI from Azure tech" at bounding box center [732, 383] width 121 height 16
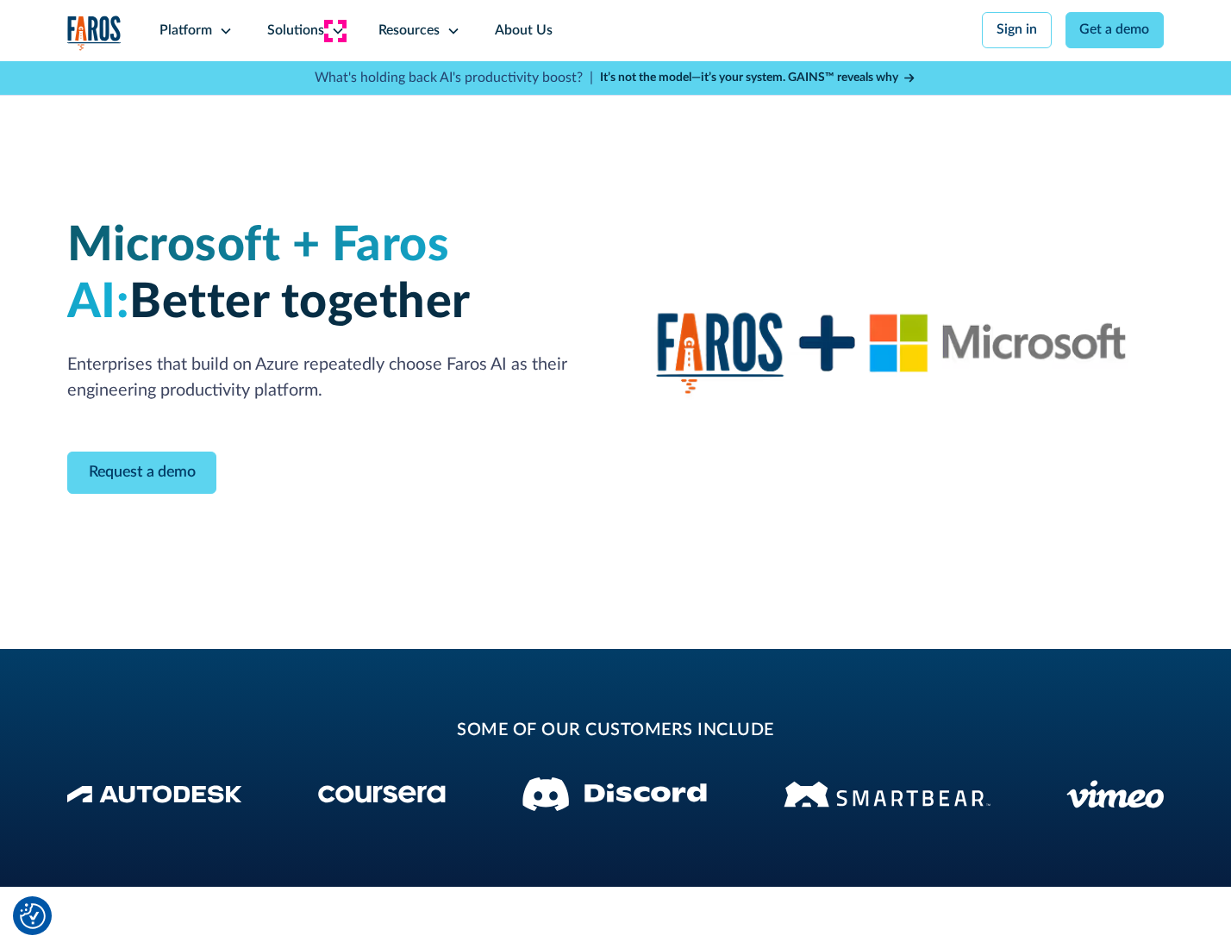
click at [334, 30] on icon at bounding box center [338, 31] width 14 height 14
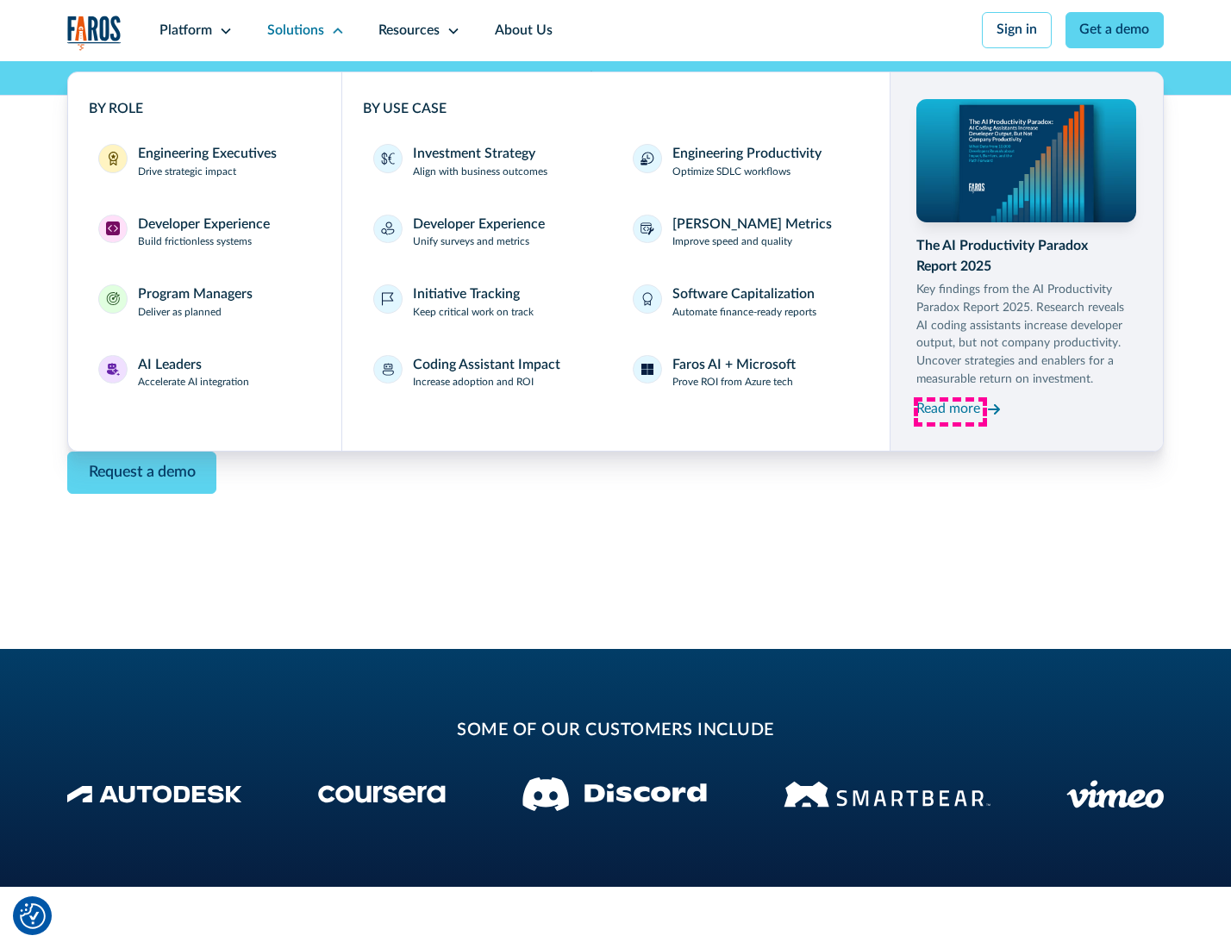
click at [950, 412] on div "Read more" at bounding box center [948, 409] width 64 height 21
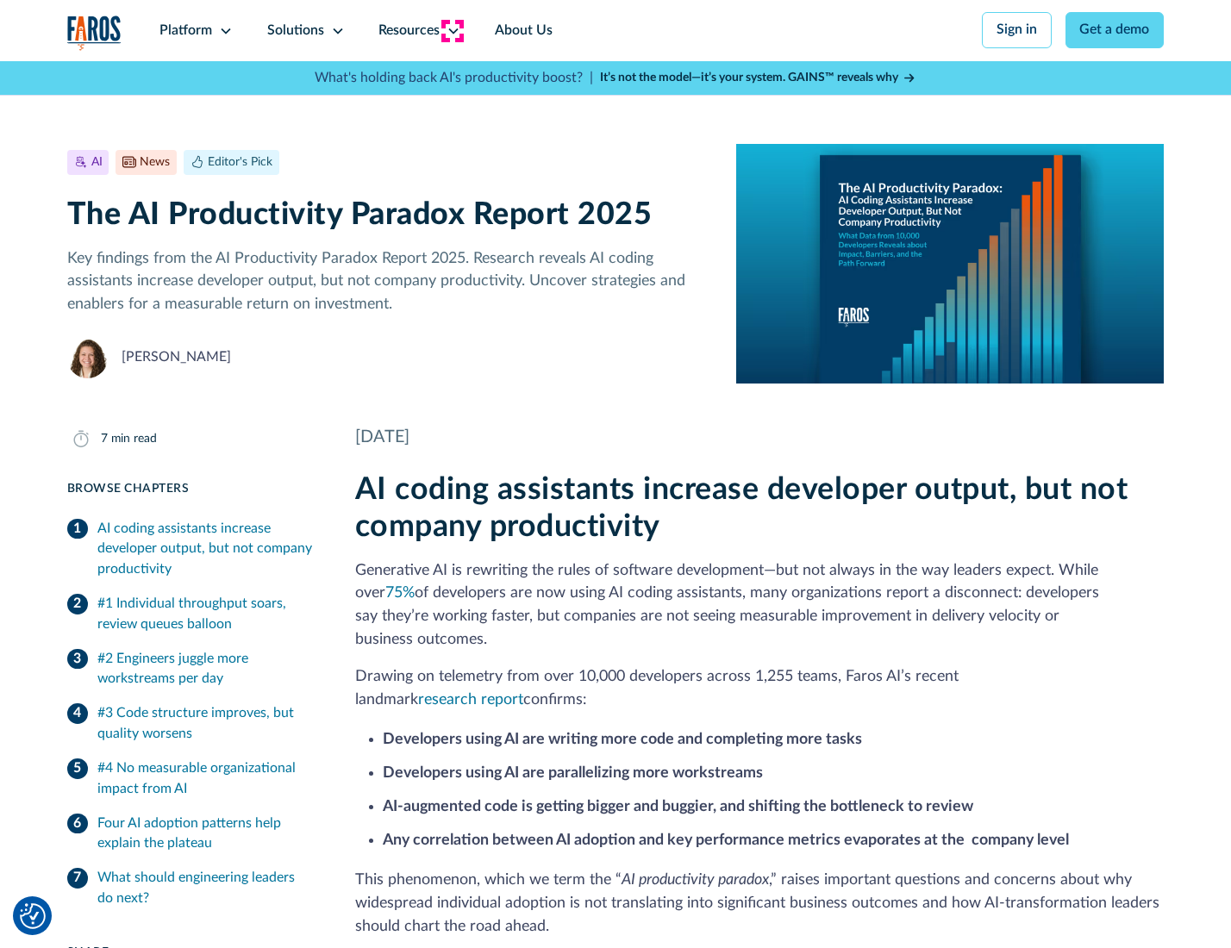
click at [452, 30] on icon at bounding box center [453, 31] width 14 height 14
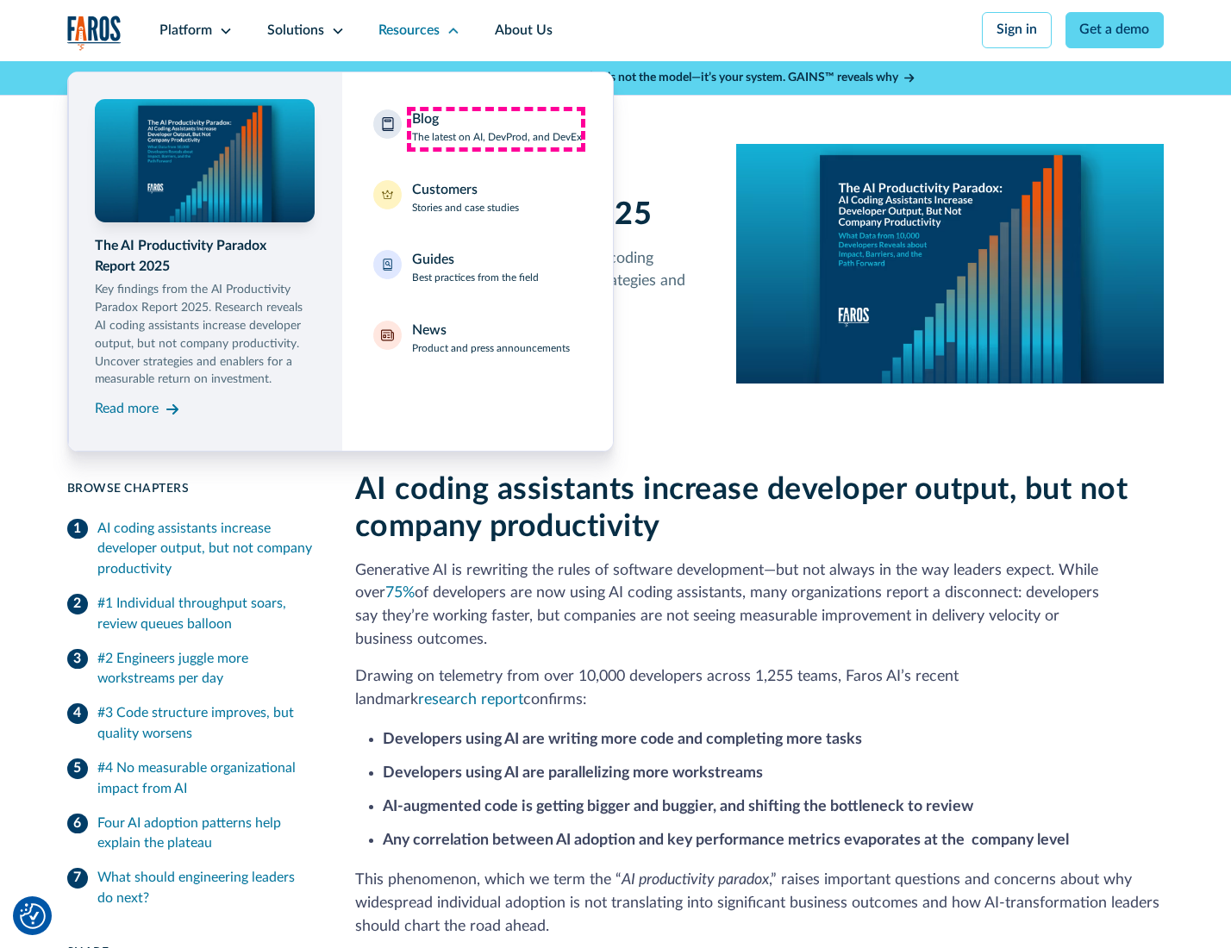
click at [495, 128] on div "Blog The latest on AI, DevProd, and DevEx" at bounding box center [497, 127] width 170 height 36
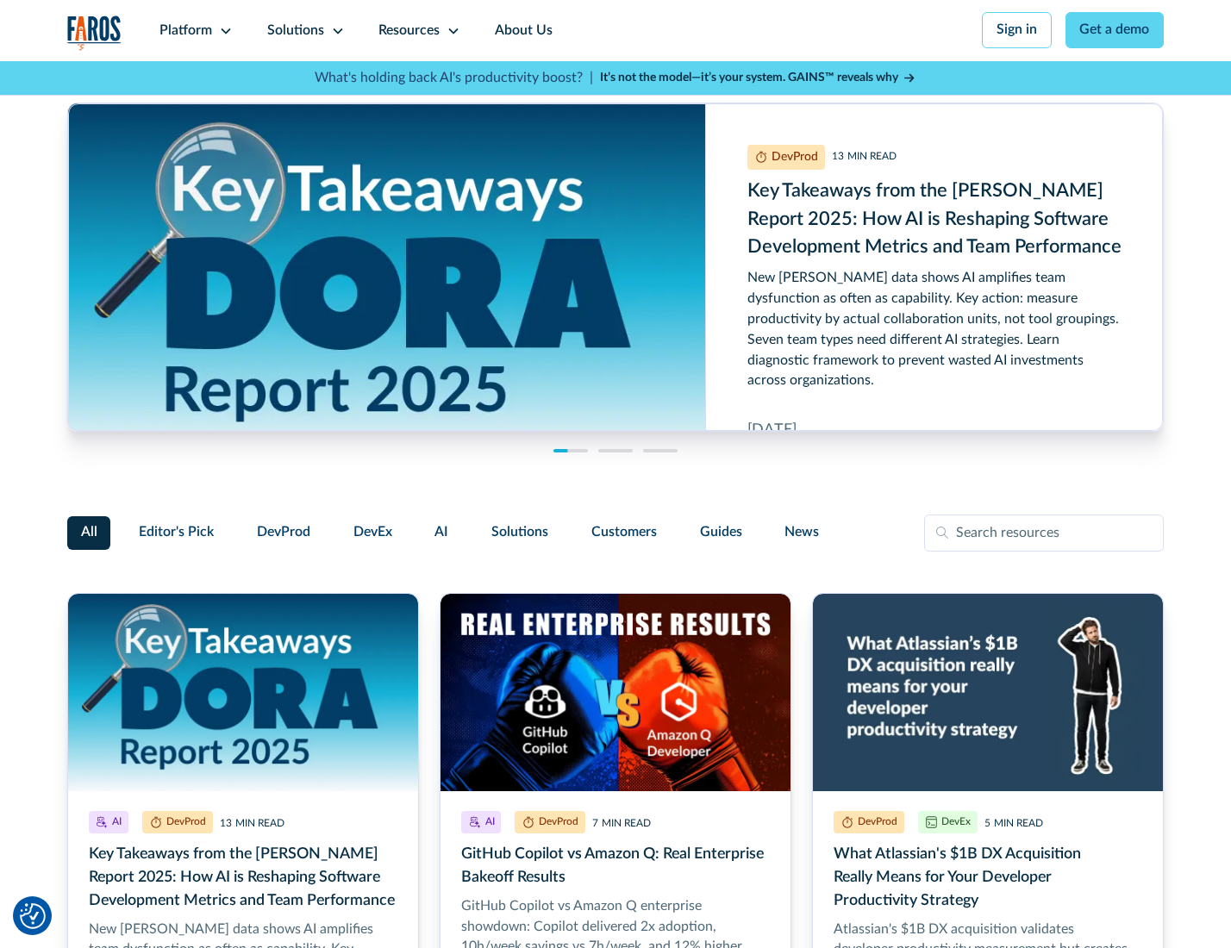
click at [1116, 30] on link "Get a demo" at bounding box center [1114, 30] width 99 height 36
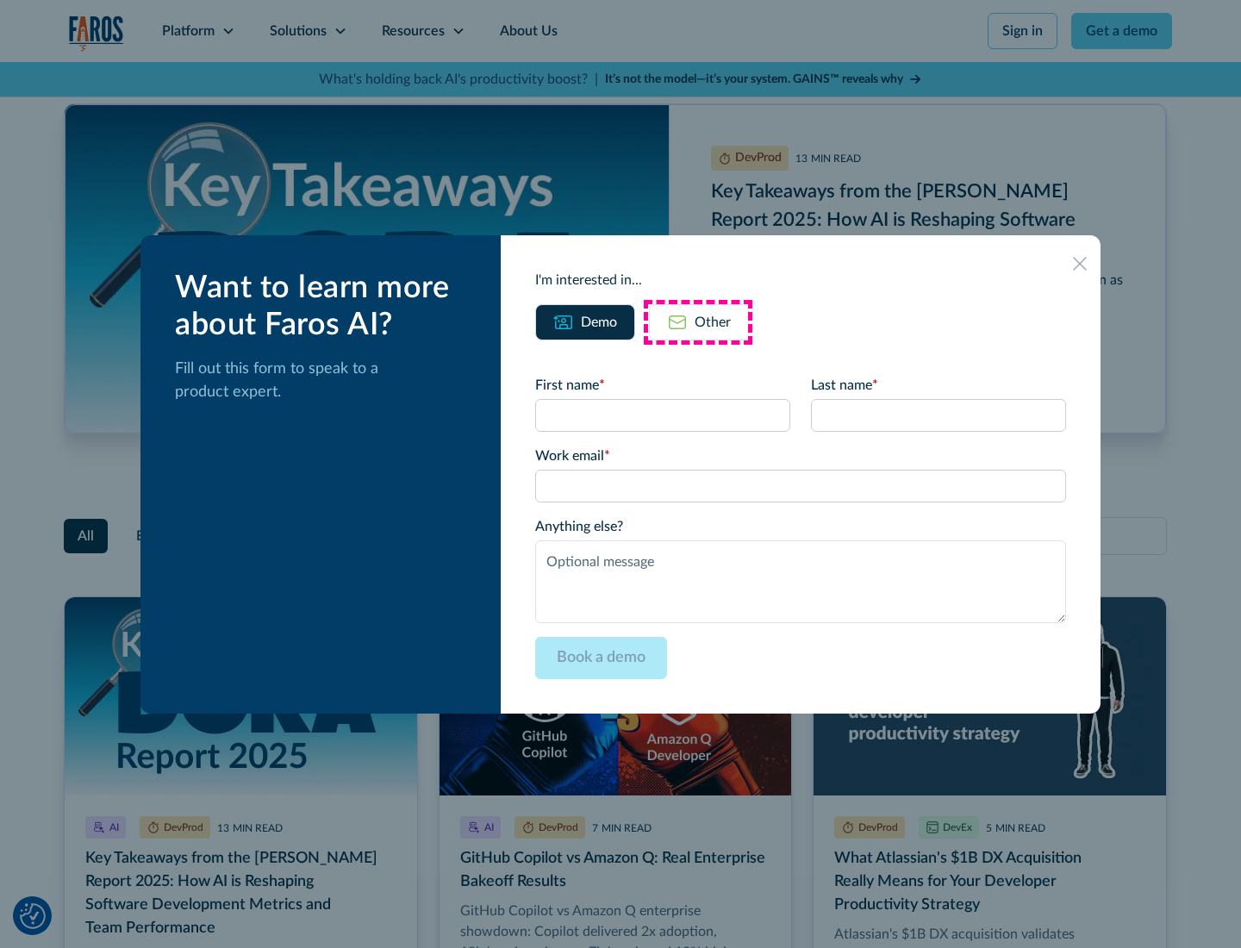
click at [698, 321] on div "Other" at bounding box center [713, 322] width 36 height 21
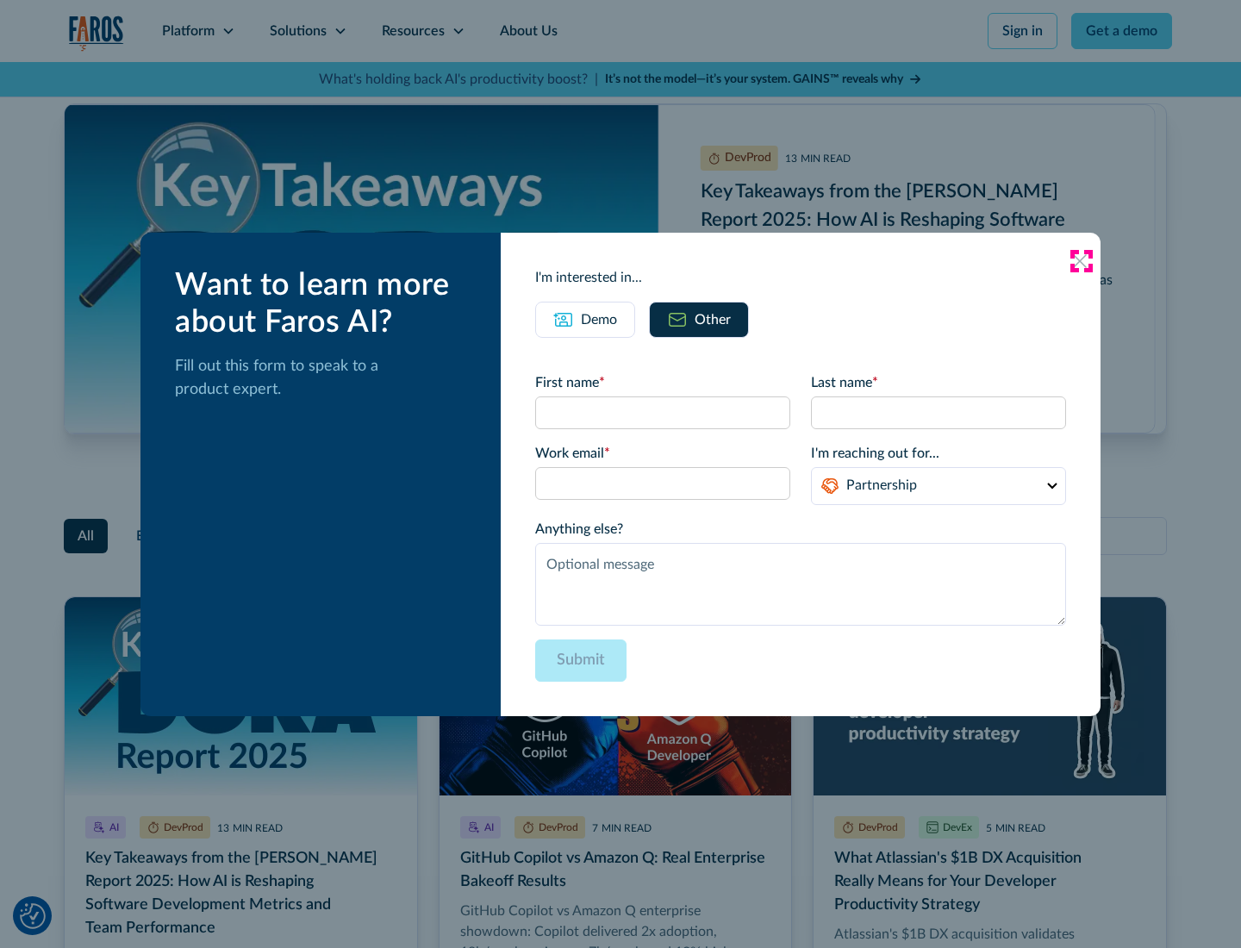
click at [1081, 260] on icon at bounding box center [1080, 261] width 14 height 14
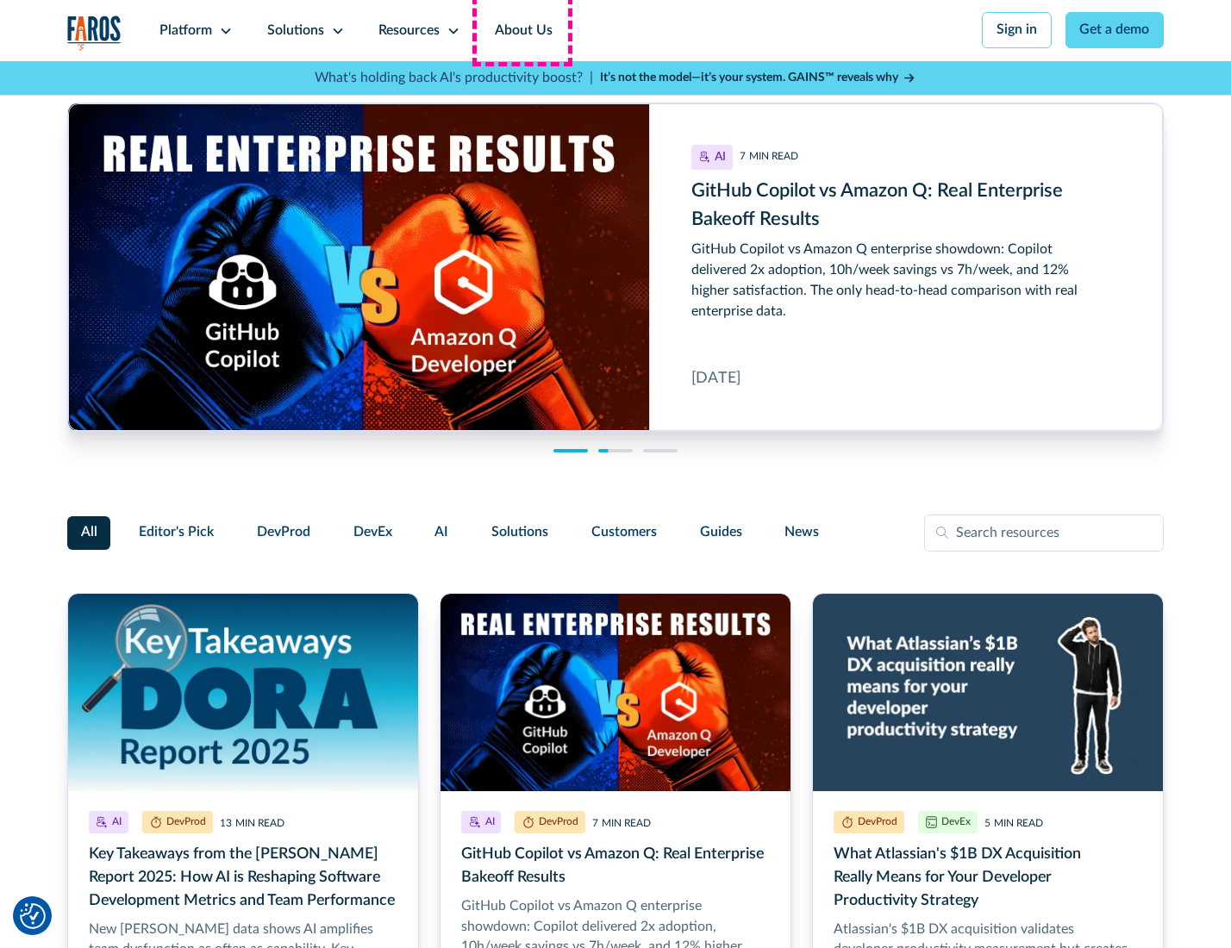
click at [521, 30] on link "About Us" at bounding box center [523, 30] width 92 height 61
